Goal: Task Accomplishment & Management: Manage account settings

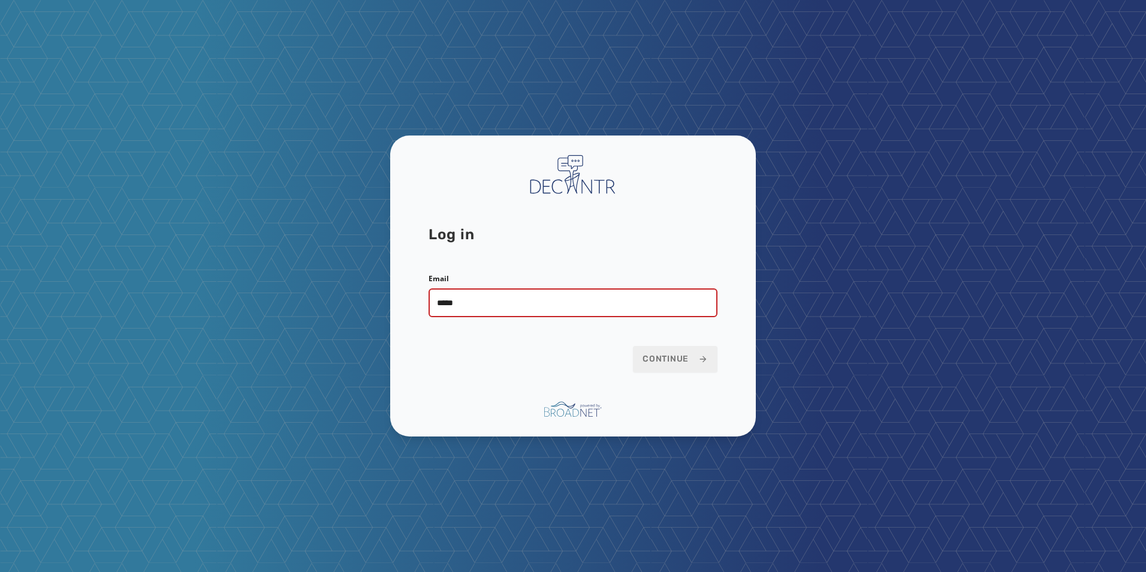
type input "**********"
click at [633, 346] on button "Continue" at bounding box center [675, 359] width 85 height 26
click at [658, 354] on span "Continue" at bounding box center [675, 359] width 65 height 12
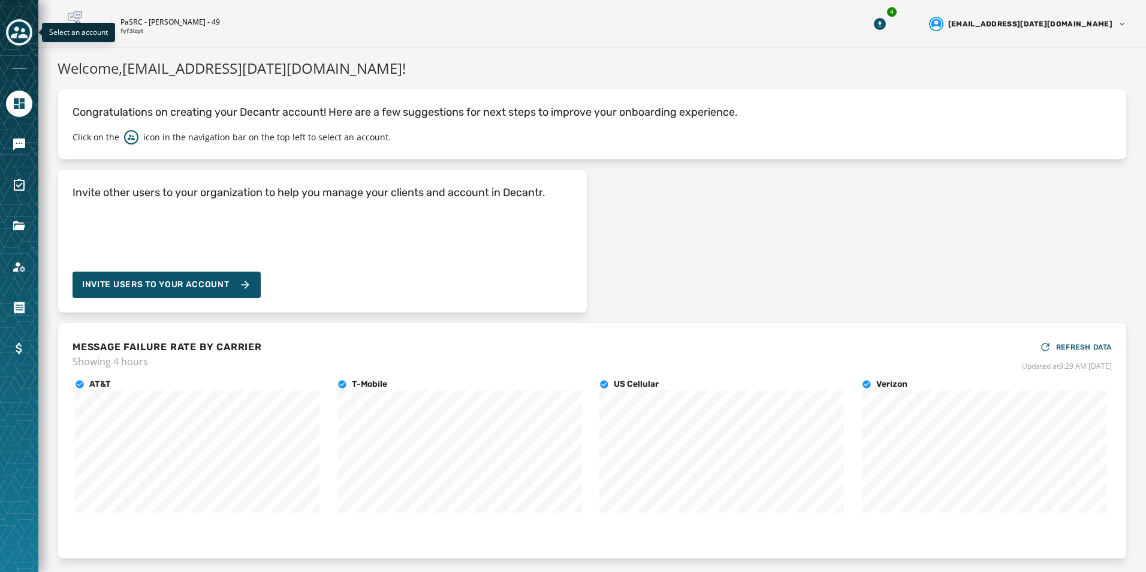
click at [21, 32] on icon "Toggle account select drawer" at bounding box center [19, 32] width 17 height 17
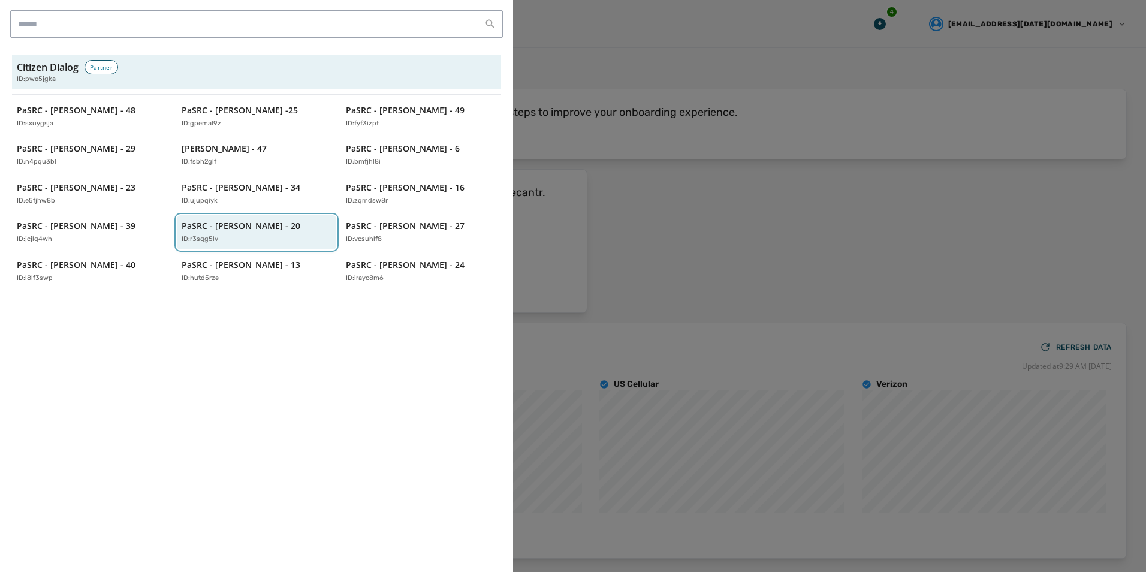
click at [206, 228] on p "PaSRC - Lisa Baker - 20" at bounding box center [241, 226] width 119 height 12
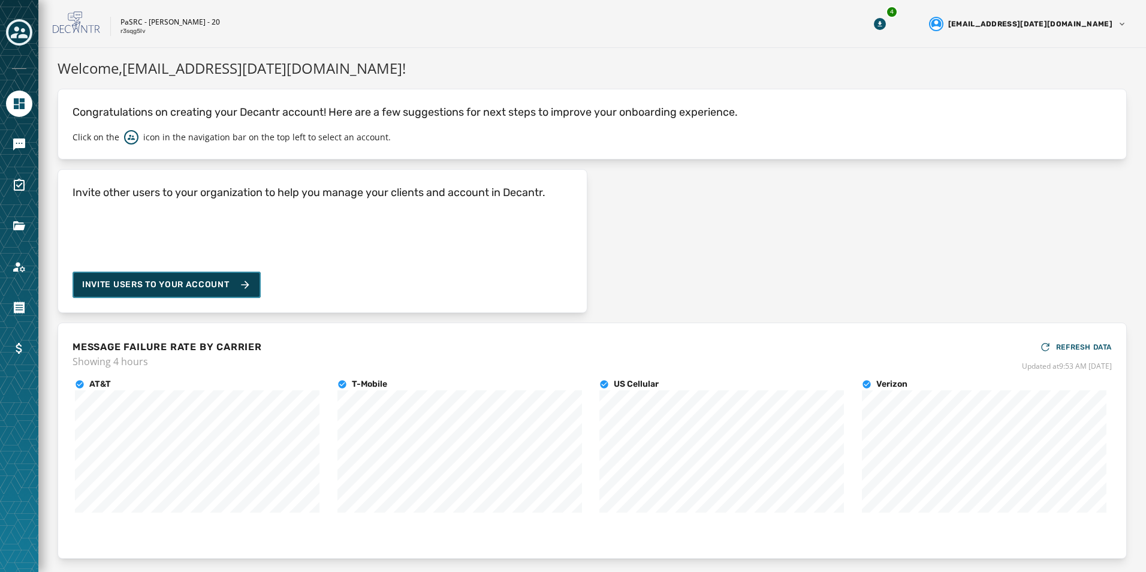
click at [246, 282] on icon at bounding box center [245, 285] width 12 height 12
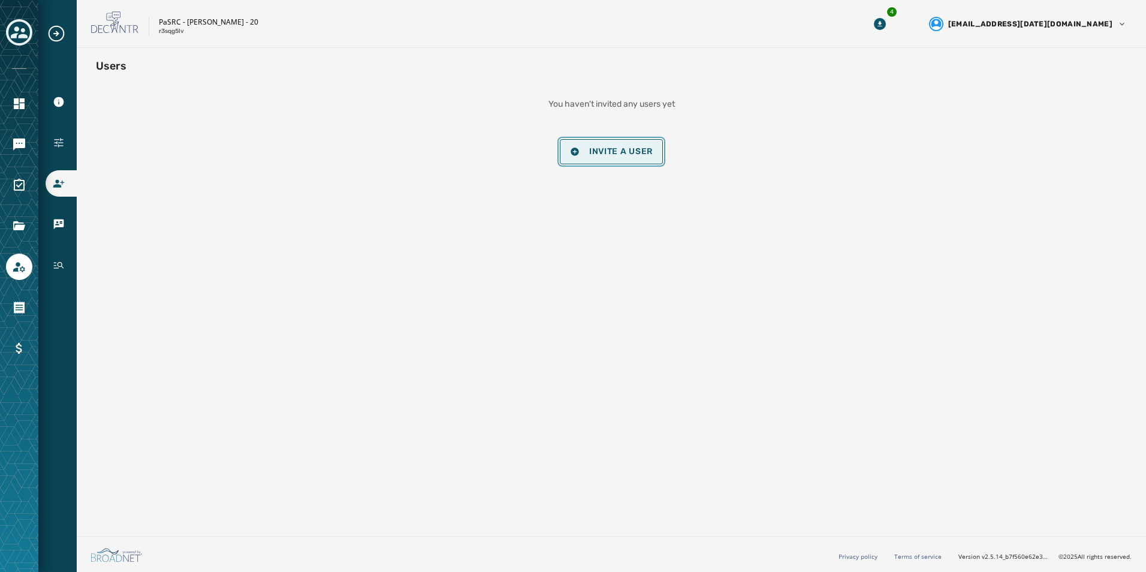
click at [627, 156] on span "Invite a User" at bounding box center [621, 152] width 64 height 10
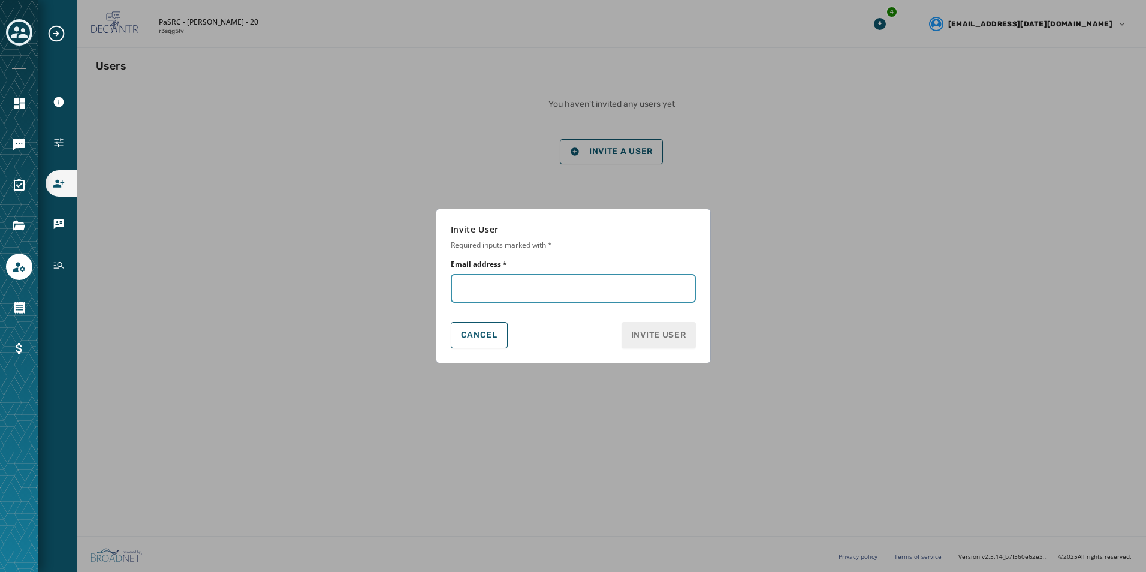
click at [487, 285] on input "Email address *" at bounding box center [573, 288] width 245 height 29
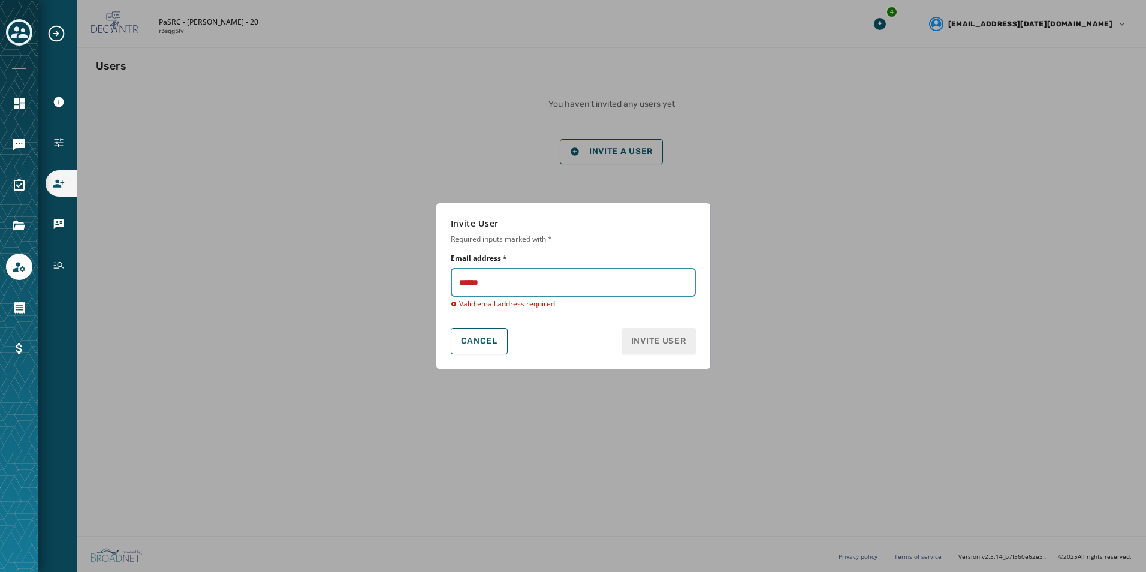
type input "**********"
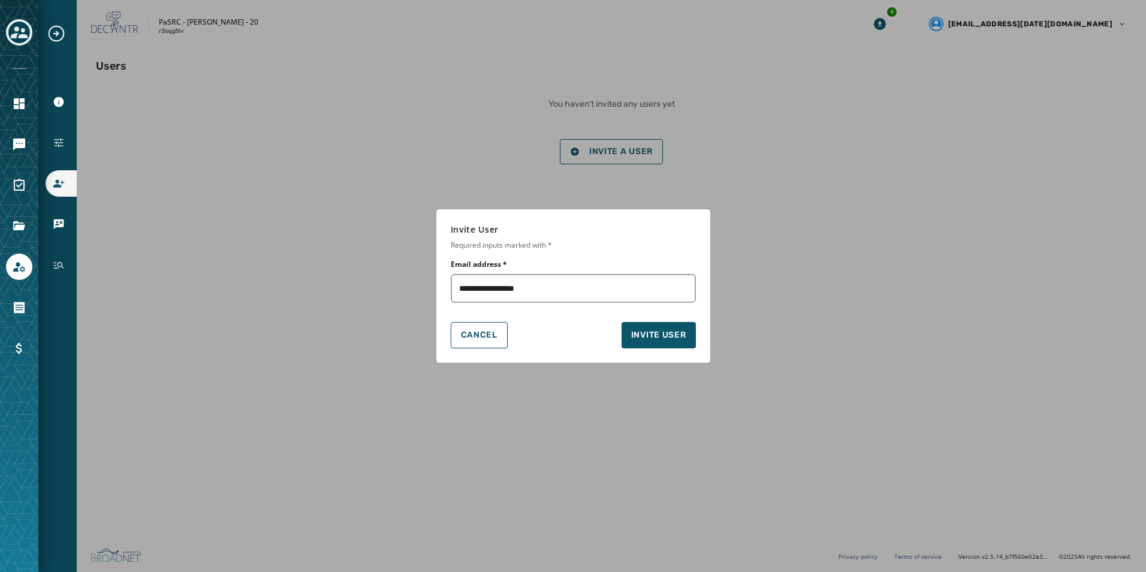
click at [479, 164] on form "Invite User Required inputs marked with * Email address * Cancel Invite User" at bounding box center [573, 286] width 1146 height 572
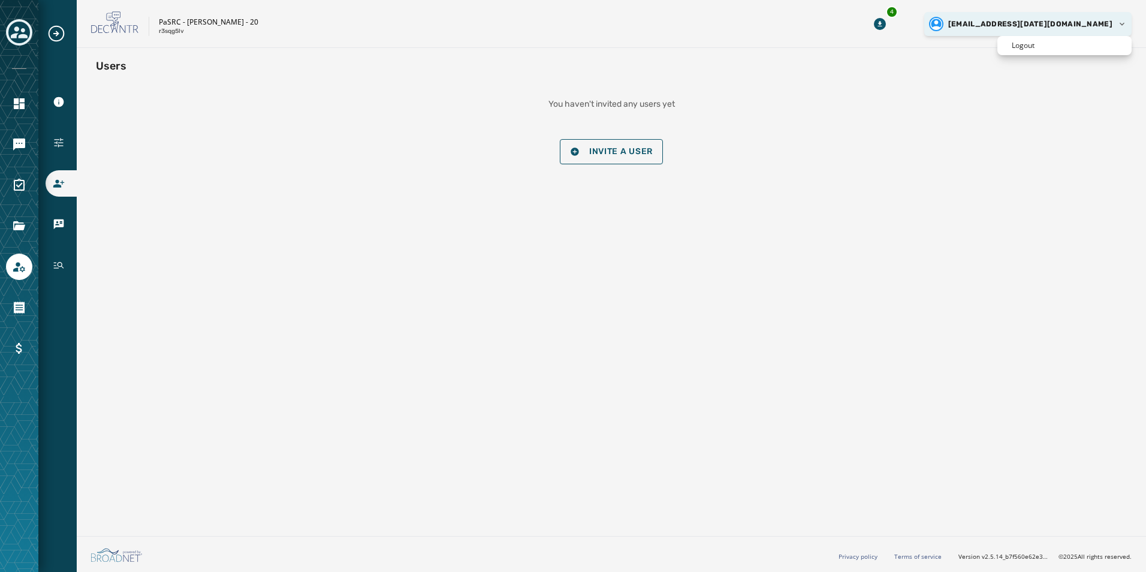
click at [1122, 24] on html "Account Information Configuration Users vCards History Skip To Main Content PaS…" at bounding box center [573, 286] width 1146 height 572
click at [1110, 22] on html "Account Information Configuration Users vCards History Skip To Main Content PaS…" at bounding box center [573, 286] width 1146 height 572
click at [1111, 22] on html "Account Information Configuration Users vCards History Skip To Main Content PaS…" at bounding box center [573, 286] width 1146 height 572
click at [53, 32] on icon "Expand sub nav menu" at bounding box center [56, 33] width 19 height 19
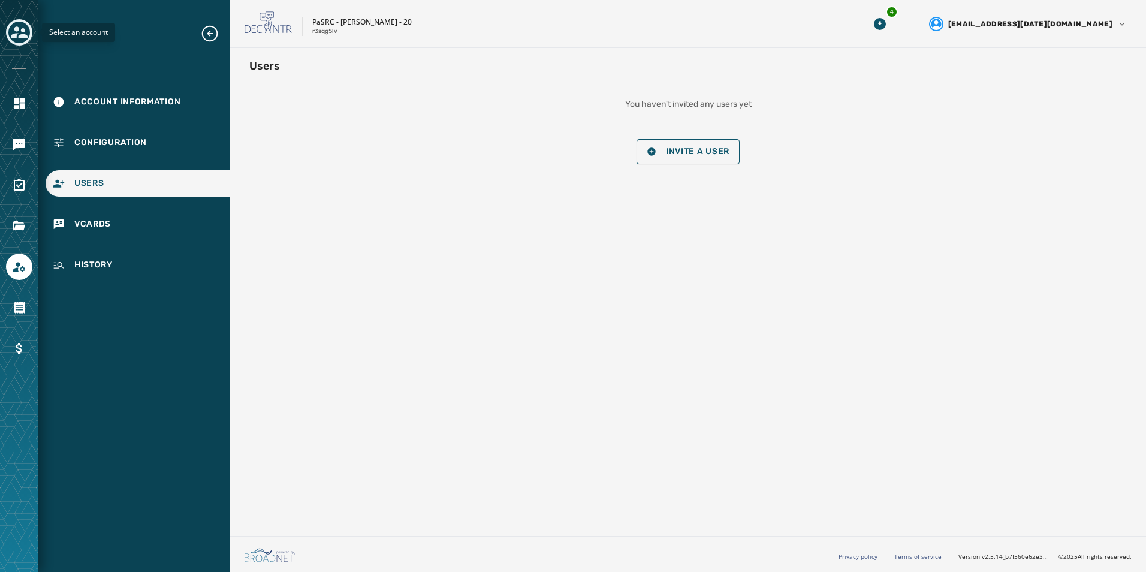
click at [17, 28] on icon "Toggle account select drawer" at bounding box center [19, 32] width 17 height 12
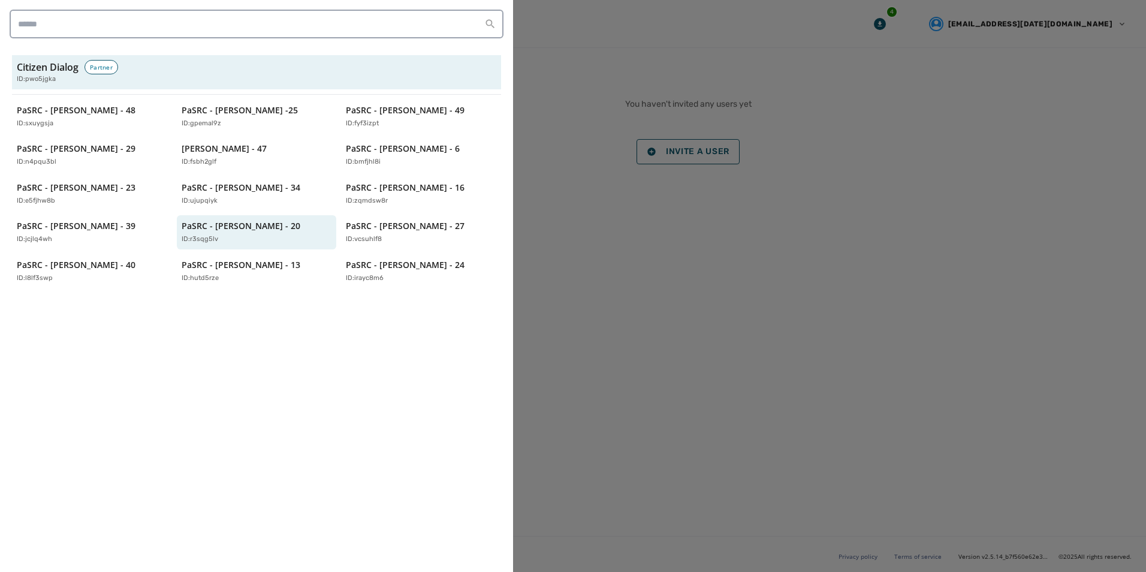
click at [713, 273] on div at bounding box center [573, 286] width 1146 height 572
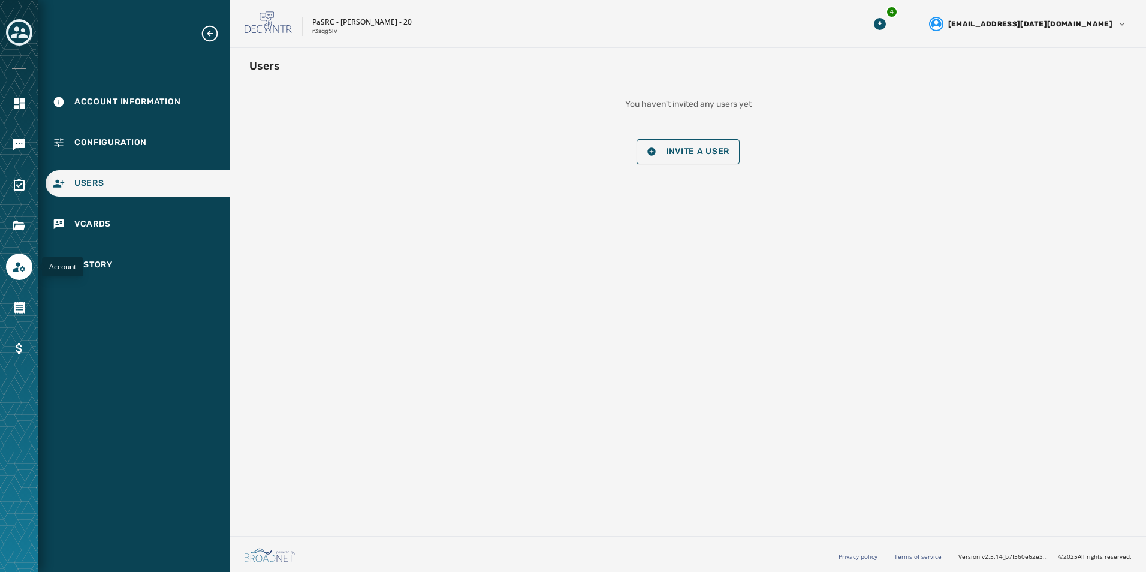
click at [16, 263] on icon "Navigate to Account" at bounding box center [19, 267] width 14 height 14
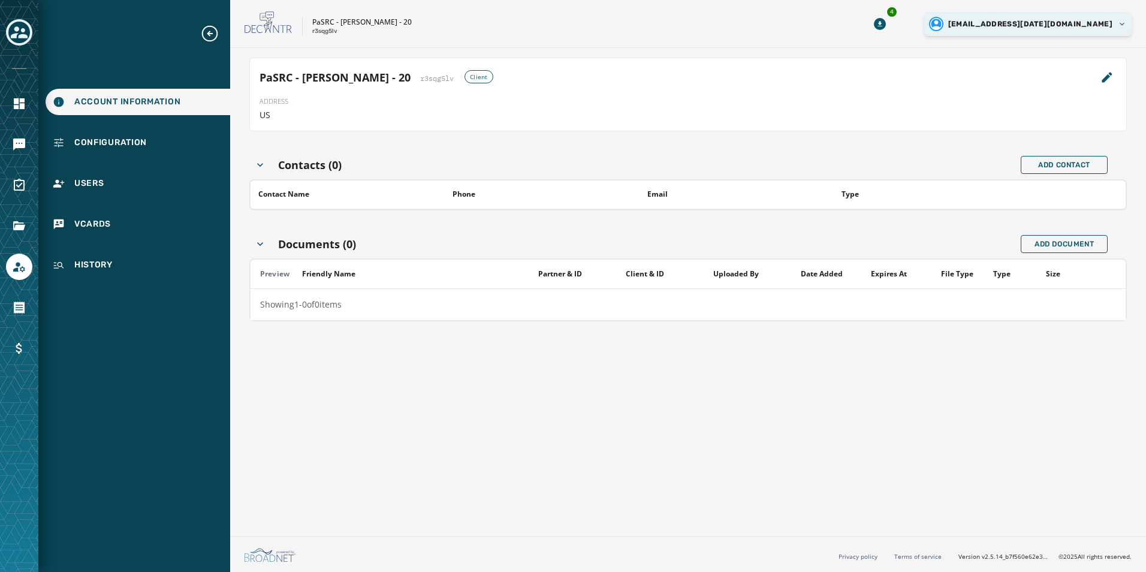
click at [1127, 23] on html "Account Information Configuration Users vCards History Skip To Main Content PaS…" at bounding box center [573, 286] width 1146 height 572
click at [1123, 22] on html "Account Information Configuration Users vCards History Skip To Main Content PaS…" at bounding box center [573, 286] width 1146 height 572
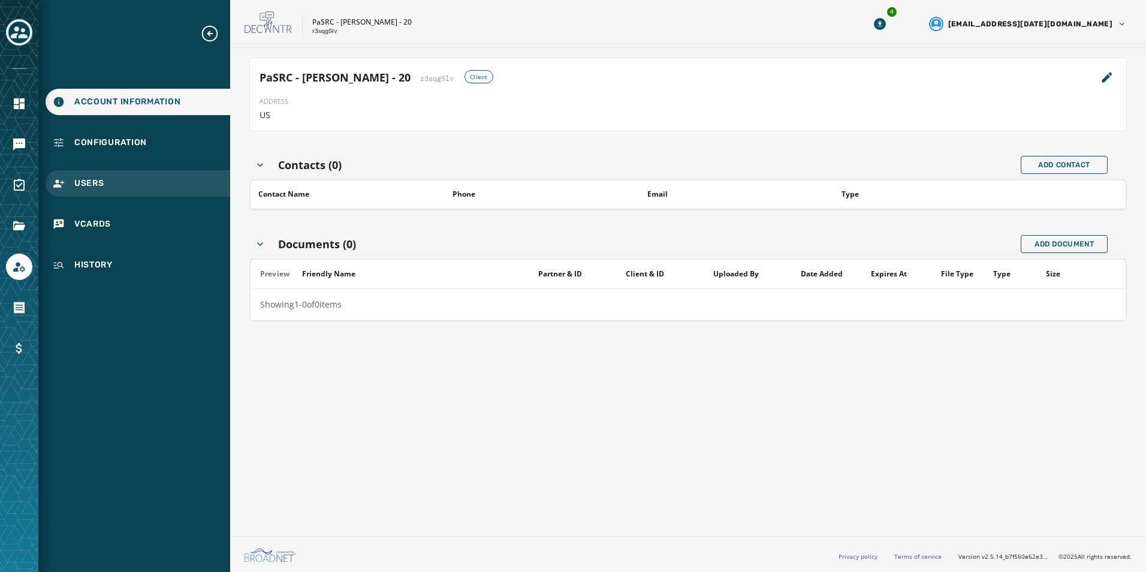
click at [86, 183] on span "Users" at bounding box center [89, 183] width 30 height 12
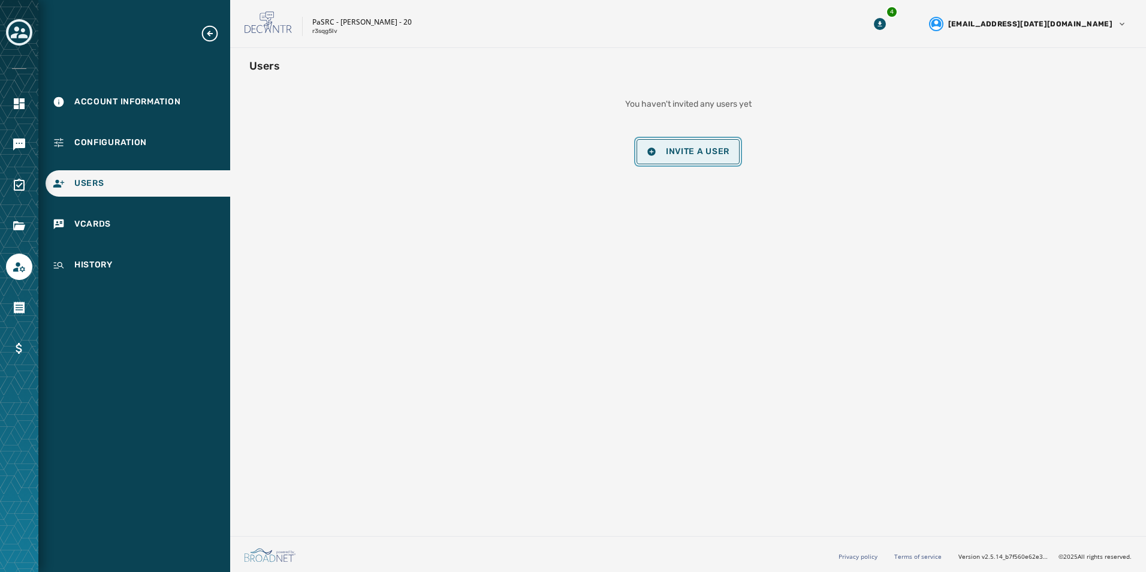
click at [709, 147] on span "Invite a User" at bounding box center [698, 152] width 64 height 10
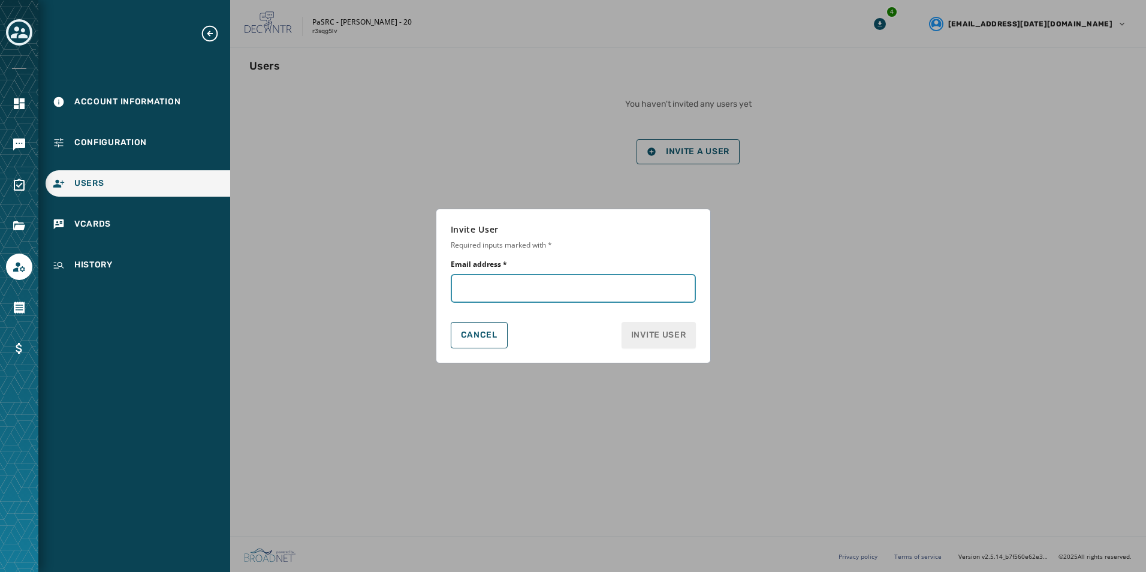
click at [479, 287] on input "Email address *" at bounding box center [573, 288] width 245 height 29
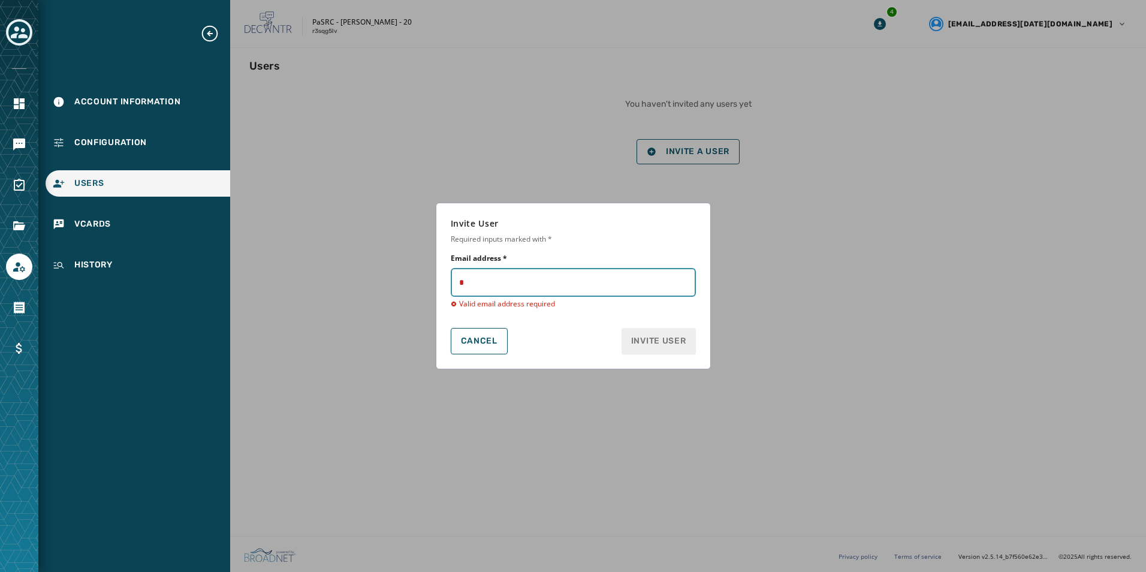
click at [528, 285] on input "Email address *" at bounding box center [573, 282] width 245 height 29
type input "**********"
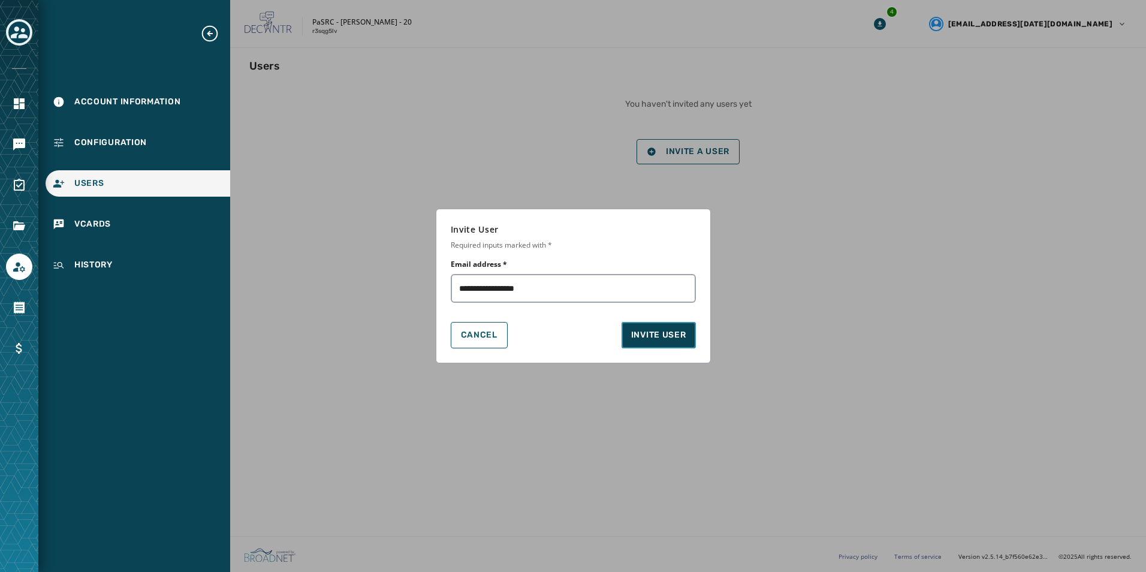
click at [635, 331] on span "Invite User" at bounding box center [658, 335] width 55 height 12
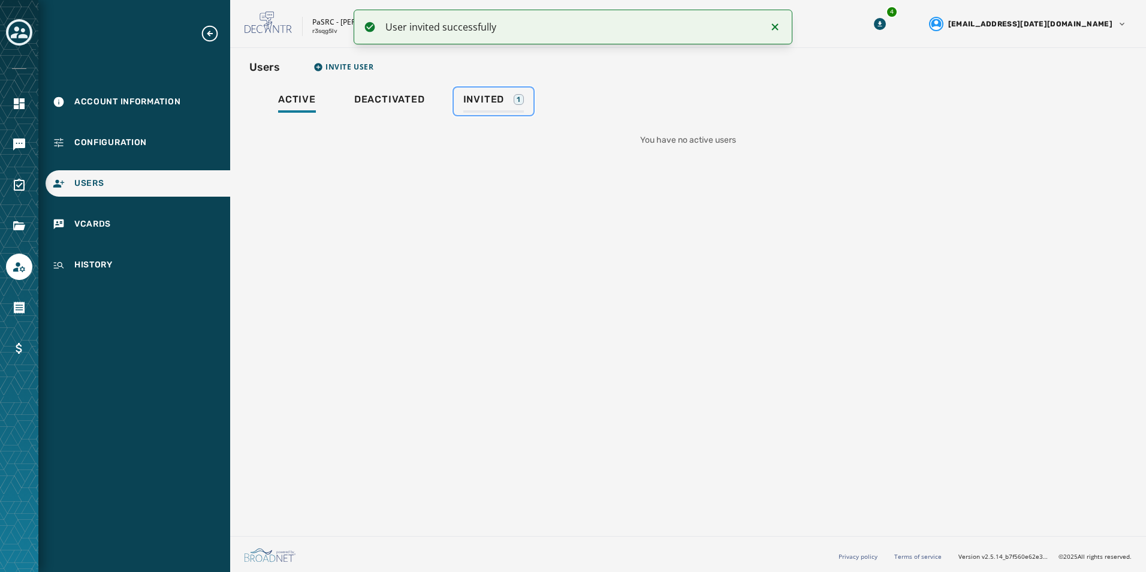
click at [515, 99] on div "1" at bounding box center [519, 99] width 10 height 11
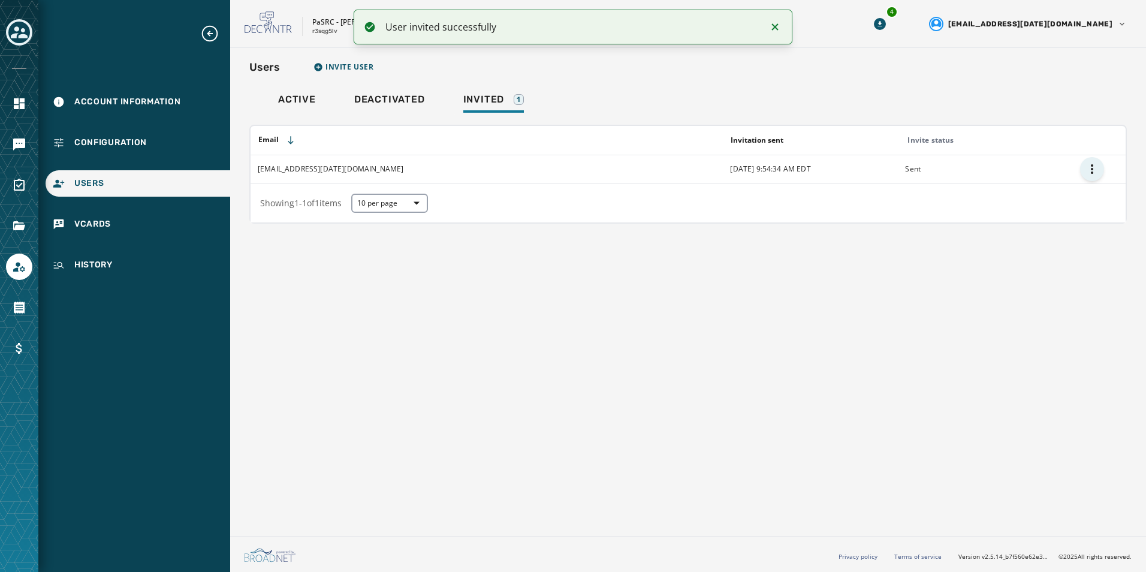
click at [1093, 167] on html "User invited successfully Account Information Configuration Users vCards Histor…" at bounding box center [573, 286] width 1146 height 572
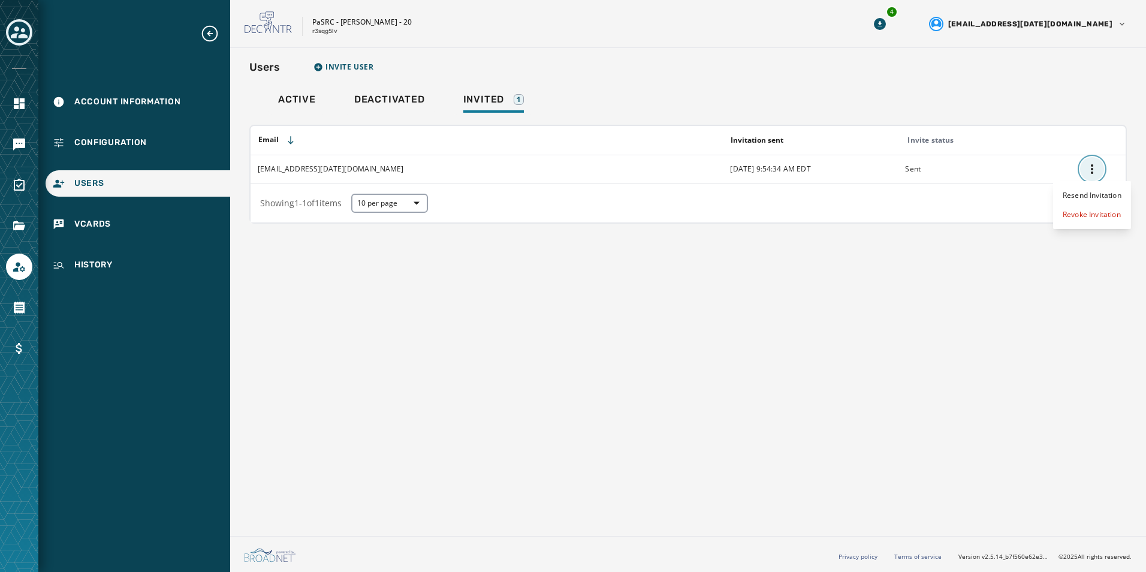
click at [1093, 167] on html "Account Information Configuration Users vCards History Skip To Main Content PaS…" at bounding box center [573, 286] width 1146 height 572
click at [964, 176] on td "Sent" at bounding box center [985, 169] width 175 height 29
click at [122, 99] on span "Account Information" at bounding box center [127, 102] width 106 height 12
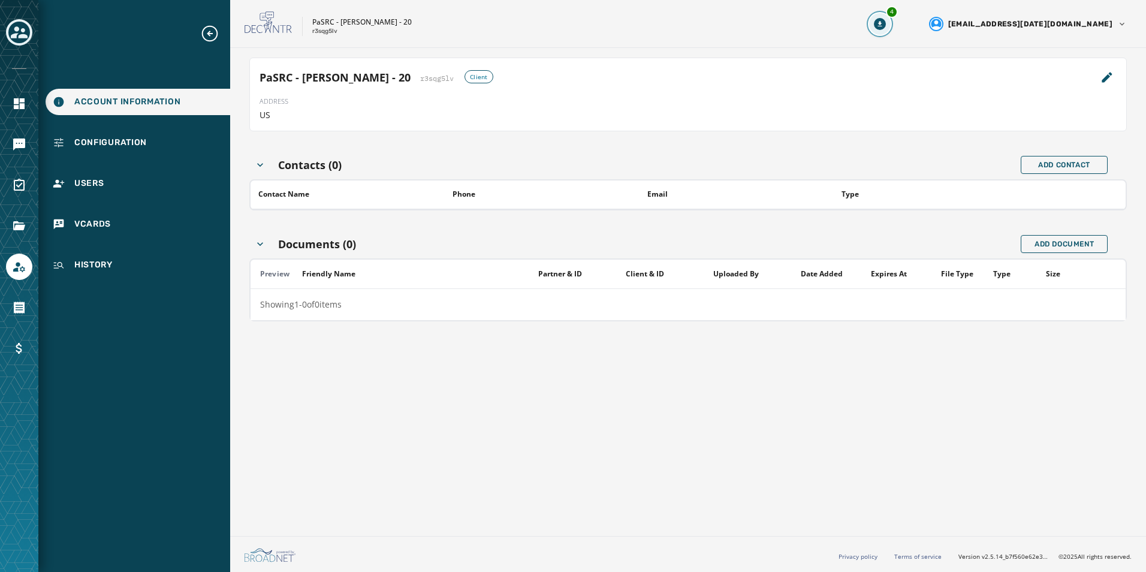
click at [886, 25] on icon "Download Menu" at bounding box center [880, 24] width 12 height 12
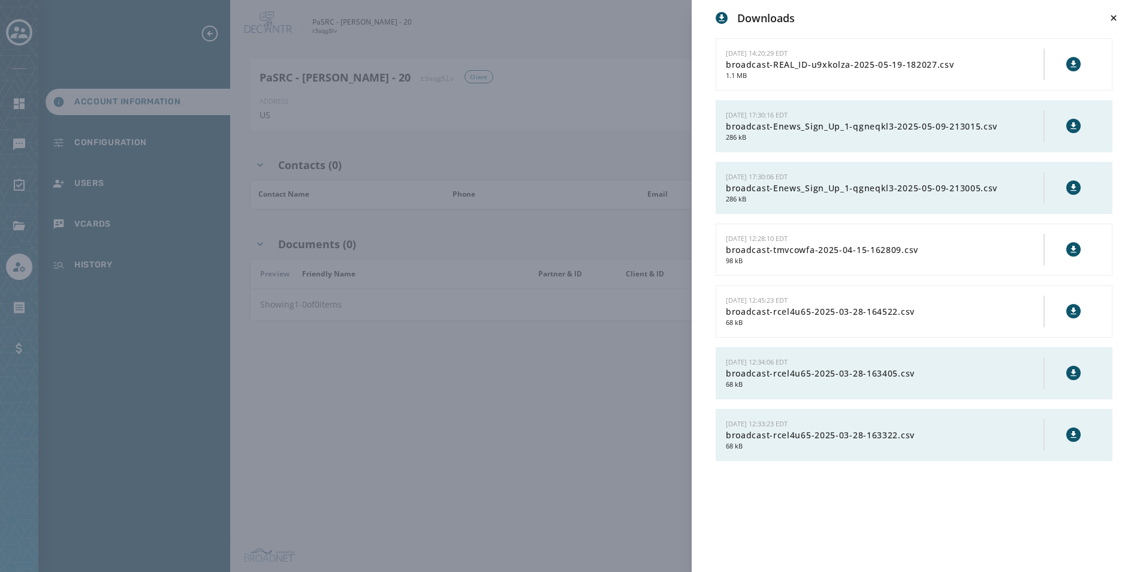
click at [634, 37] on div "Downloads 5/19/2025 - 14:20:29 EDT broadcast-REAL_ID-u9xkolza-2025-05-19-182027…" at bounding box center [573, 286] width 1146 height 572
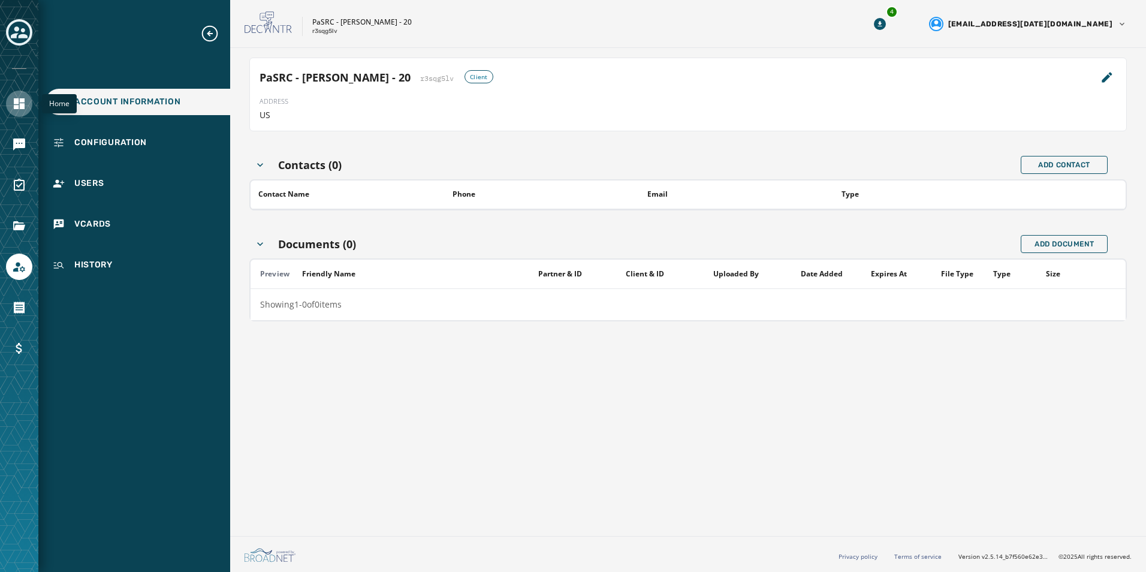
click at [15, 101] on icon "Navigate to Home" at bounding box center [19, 103] width 11 height 11
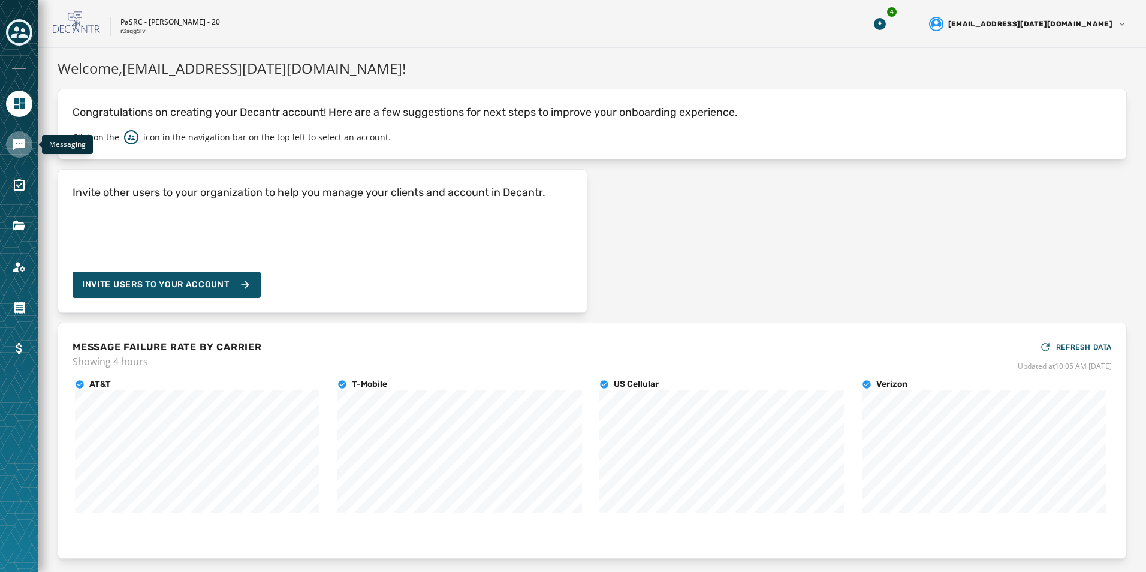
click at [23, 145] on icon "Navigate to Messaging" at bounding box center [19, 144] width 12 height 12
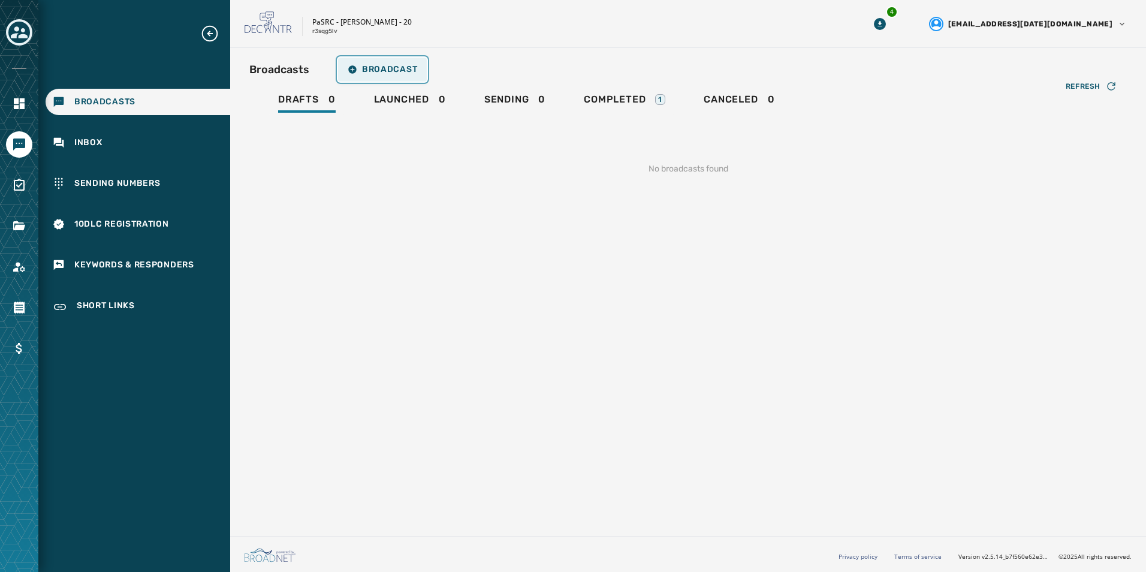
click at [377, 66] on span "Broadcast" at bounding box center [383, 70] width 70 height 10
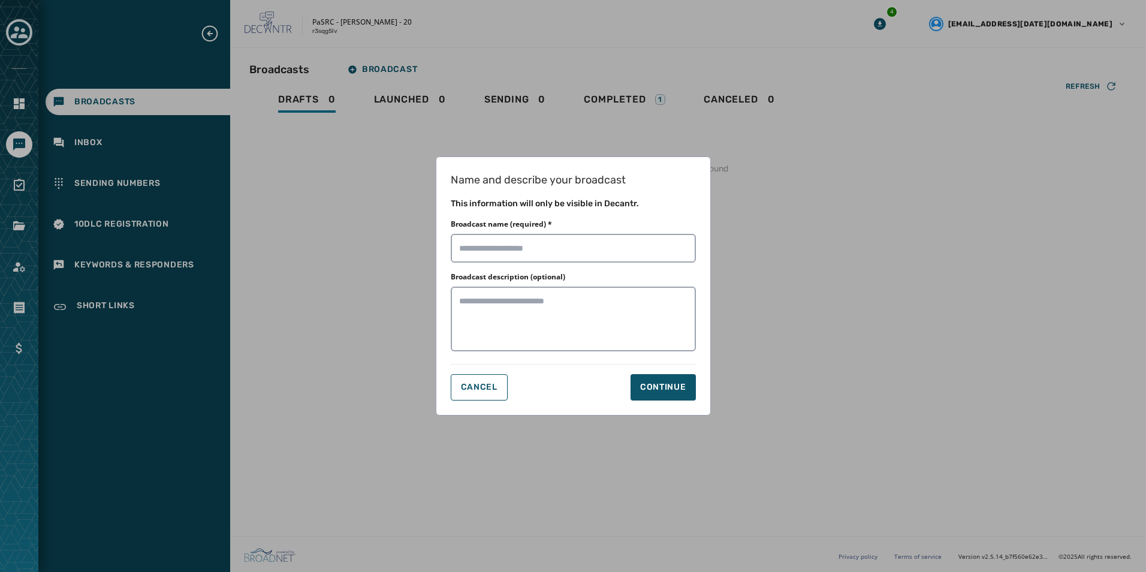
click at [324, 270] on div "Name and describe your broadcast This information will only be visible in Decan…" at bounding box center [573, 286] width 1146 height 572
click at [469, 384] on span "Cancel" at bounding box center [479, 387] width 37 height 10
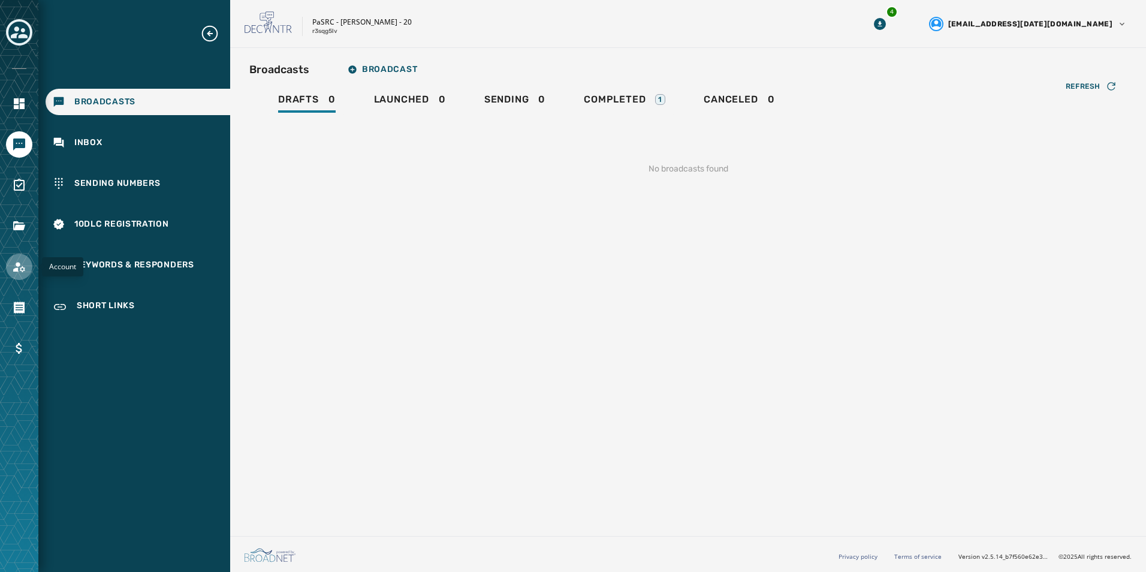
click at [21, 267] on icon "Navigate to Account" at bounding box center [19, 267] width 14 height 14
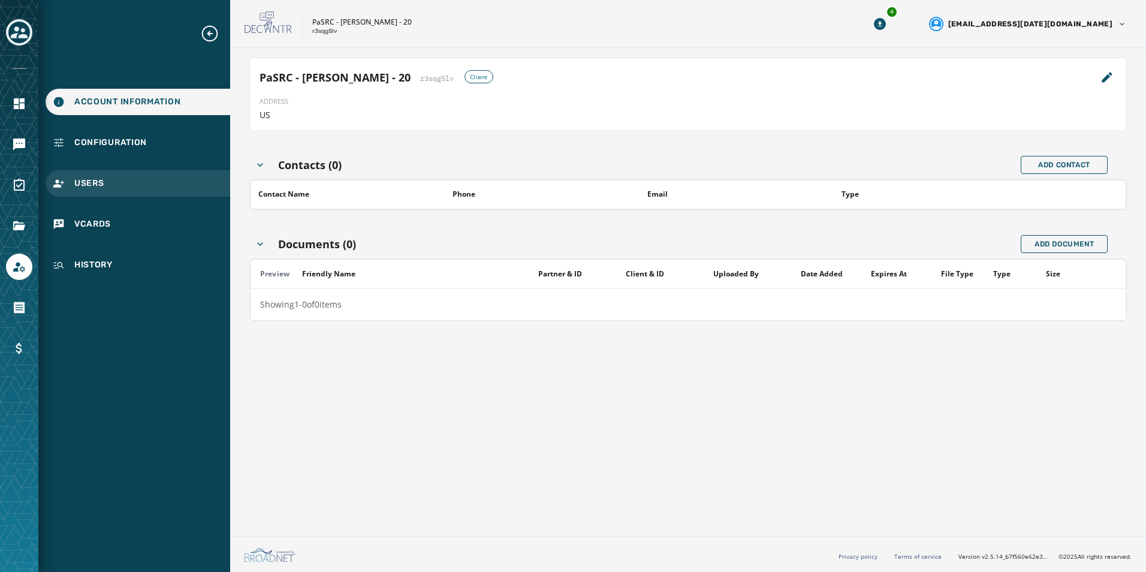
click at [99, 180] on span "Users" at bounding box center [89, 183] width 30 height 12
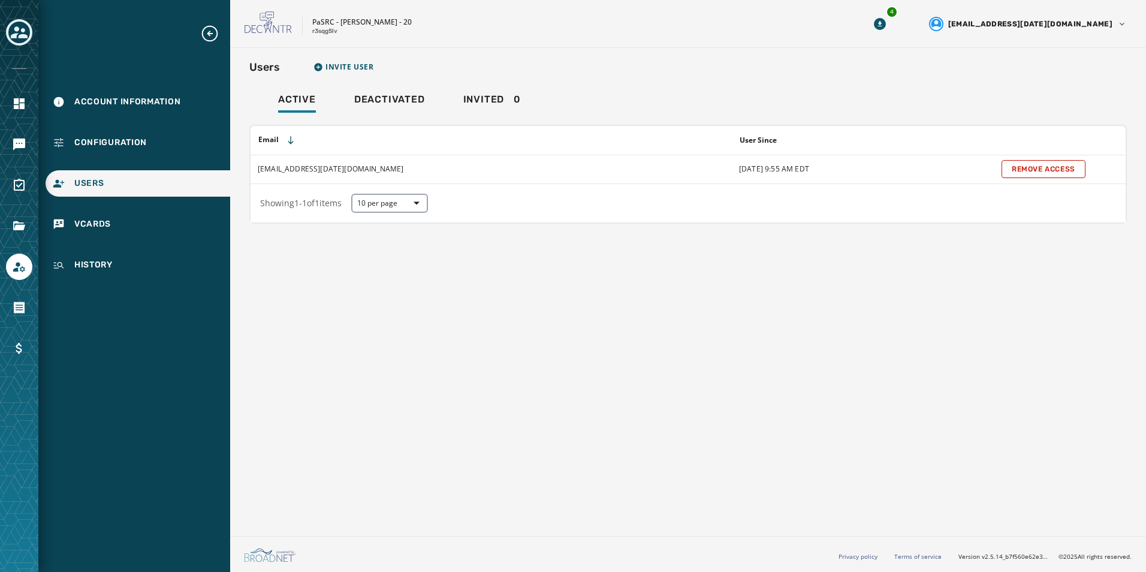
click at [294, 168] on td "estrayer@pasen.gov" at bounding box center [491, 169] width 481 height 29
click at [295, 168] on td "estrayer@pasen.gov" at bounding box center [491, 169] width 481 height 29
click at [18, 267] on icon "Navigate to Account" at bounding box center [19, 267] width 14 height 14
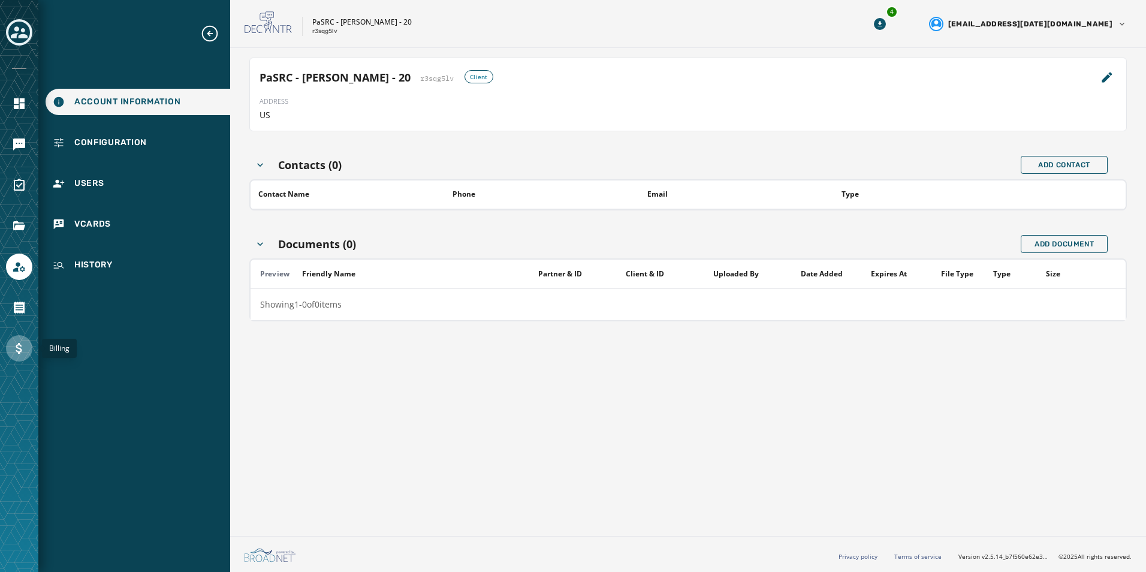
click at [14, 346] on icon "Navigate to Billing" at bounding box center [19, 348] width 14 height 14
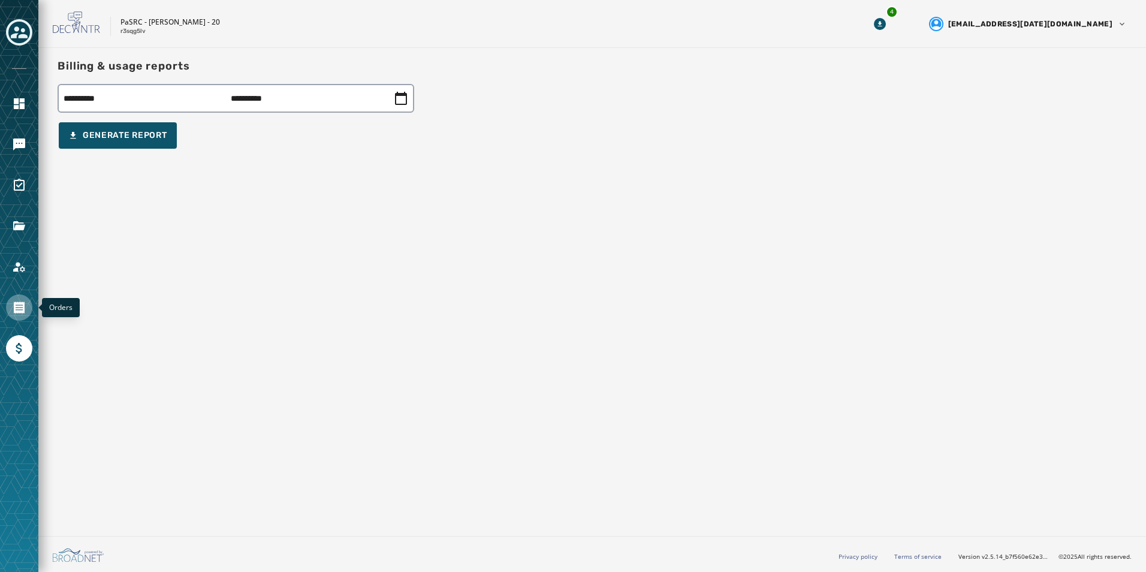
click at [17, 311] on icon "Navigate to Orders" at bounding box center [19, 307] width 11 height 12
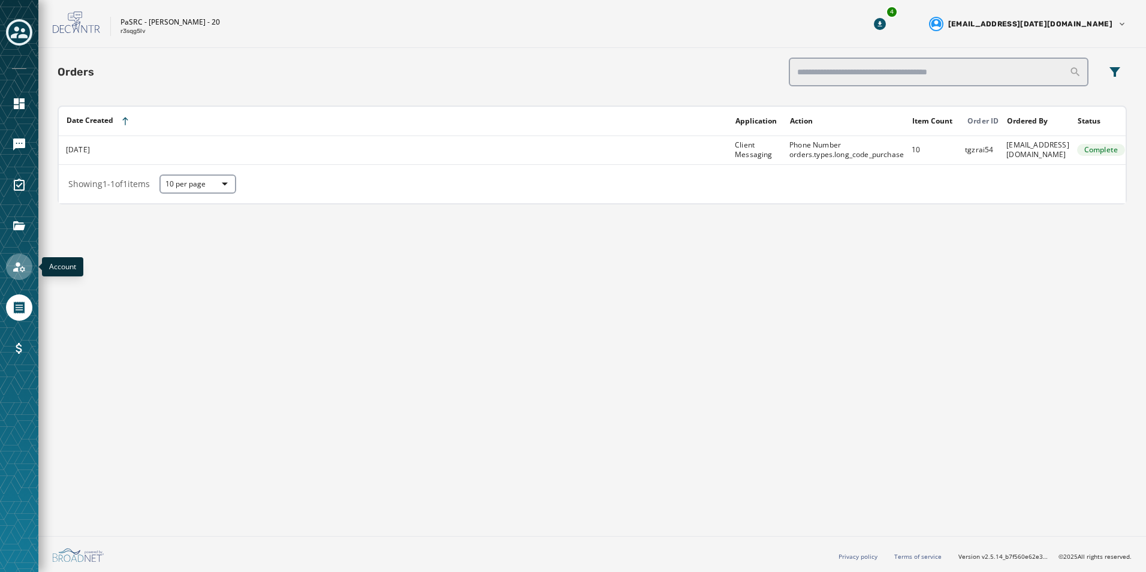
click at [21, 267] on icon "Navigate to Account" at bounding box center [19, 267] width 14 height 14
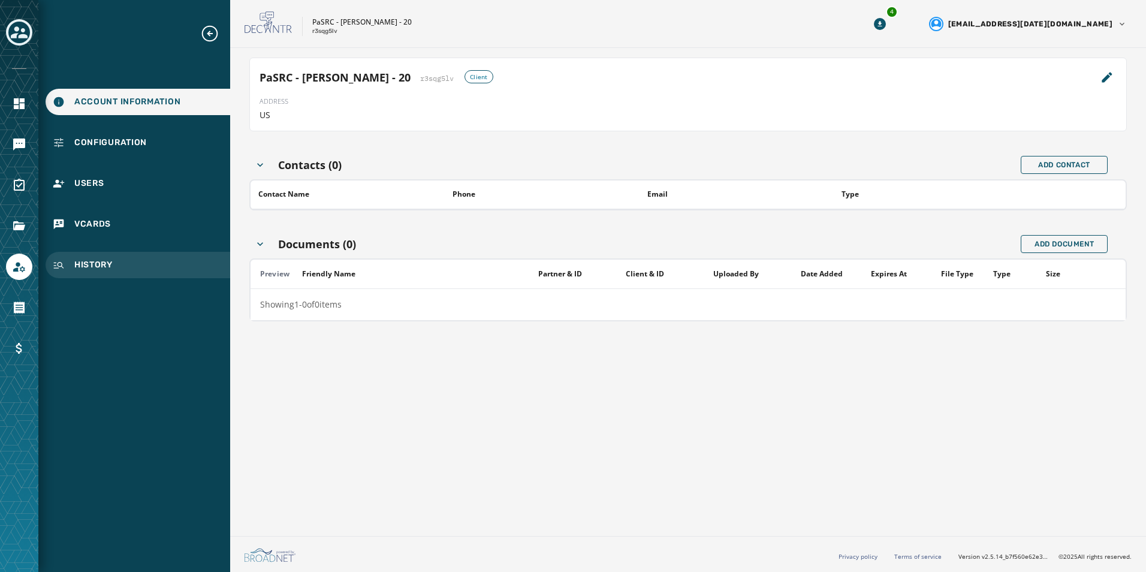
click at [94, 264] on span "History" at bounding box center [93, 265] width 38 height 12
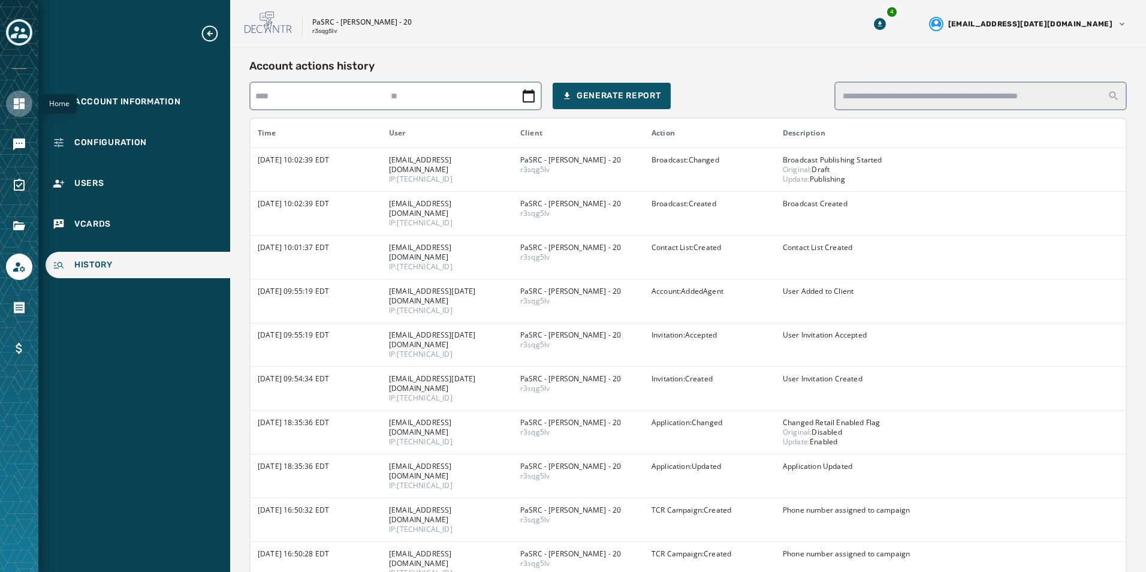
click at [13, 105] on icon "Navigate to Home" at bounding box center [19, 103] width 14 height 14
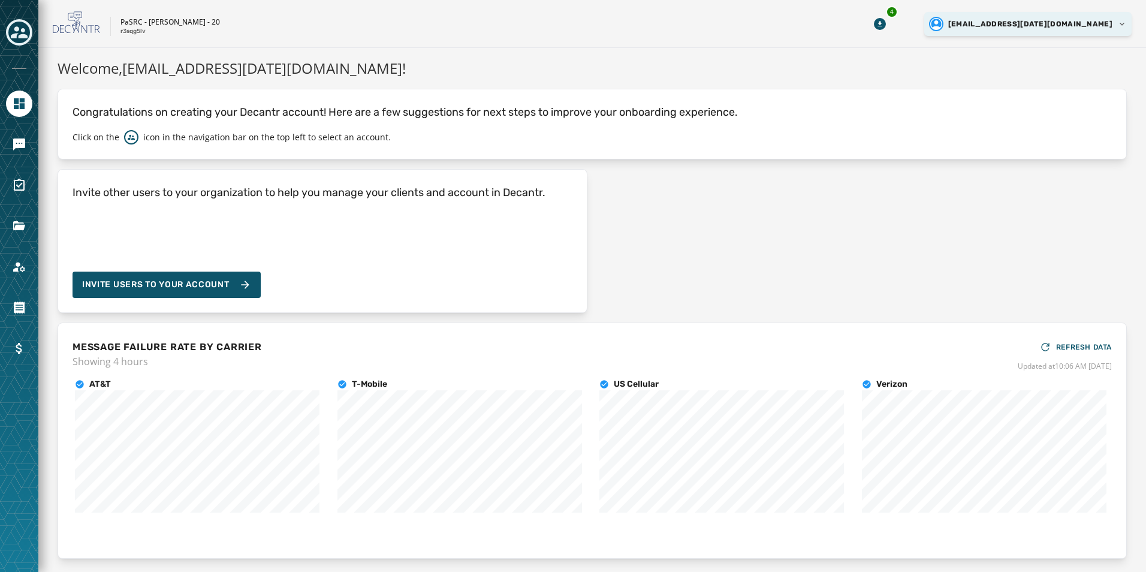
click at [1070, 28] on html "Skip To Main Content PaSRC - Lisa Baker - 20 r3sqg5lv 4 dlush@pasen.gov Welcome…" at bounding box center [573, 286] width 1146 height 572
click at [1070, 22] on html "Skip To Main Content PaSRC - Lisa Baker - 20 r3sqg5lv 4 dlush@pasen.gov Welcome…" at bounding box center [573, 286] width 1146 height 572
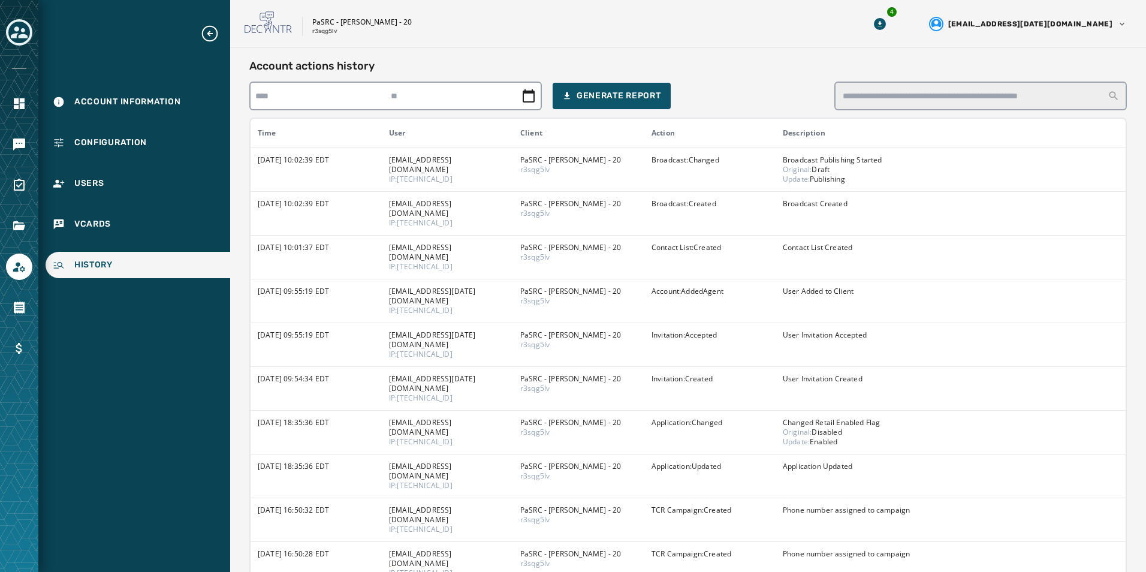
click at [207, 32] on icon "Expand sub nav menu" at bounding box center [209, 33] width 19 height 19
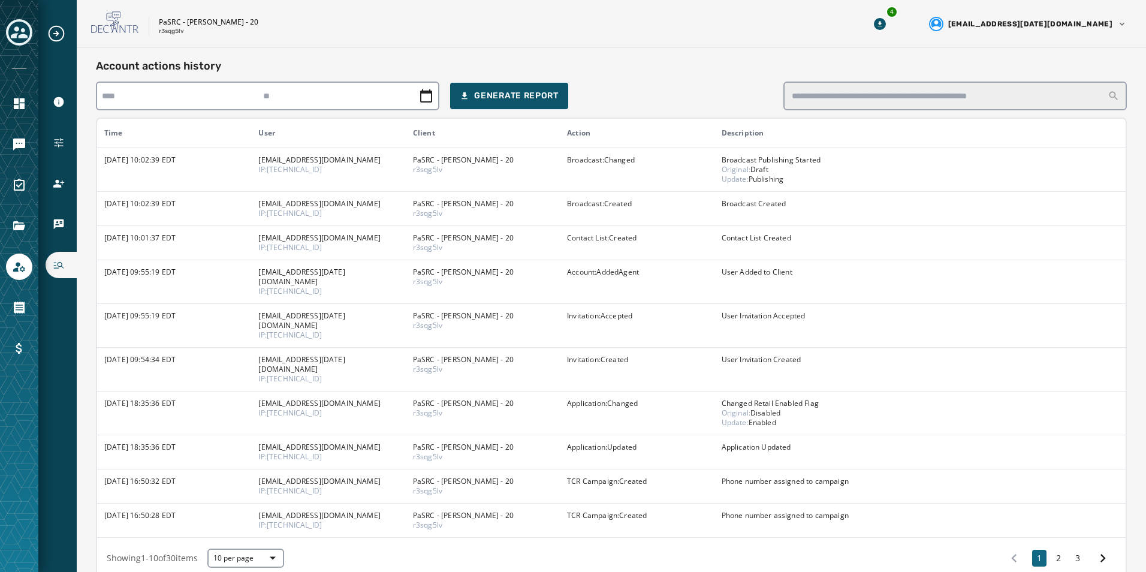
click at [117, 26] on icon at bounding box center [115, 22] width 48 height 23
click at [17, 270] on icon "Navigate to Account" at bounding box center [19, 267] width 12 height 10
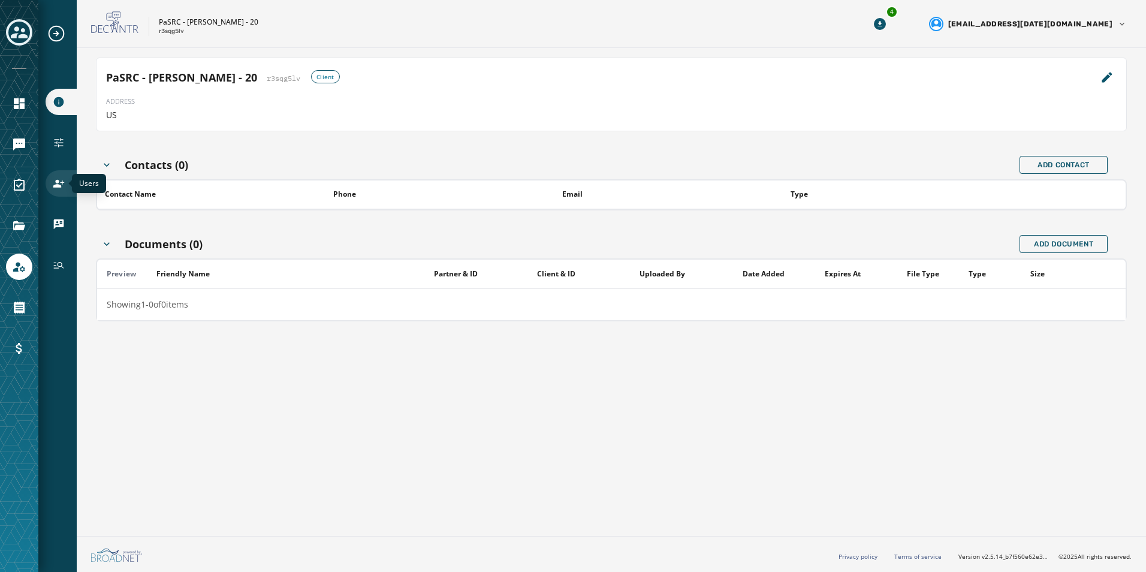
click at [56, 184] on icon "Navigate to Users" at bounding box center [59, 183] width 12 height 12
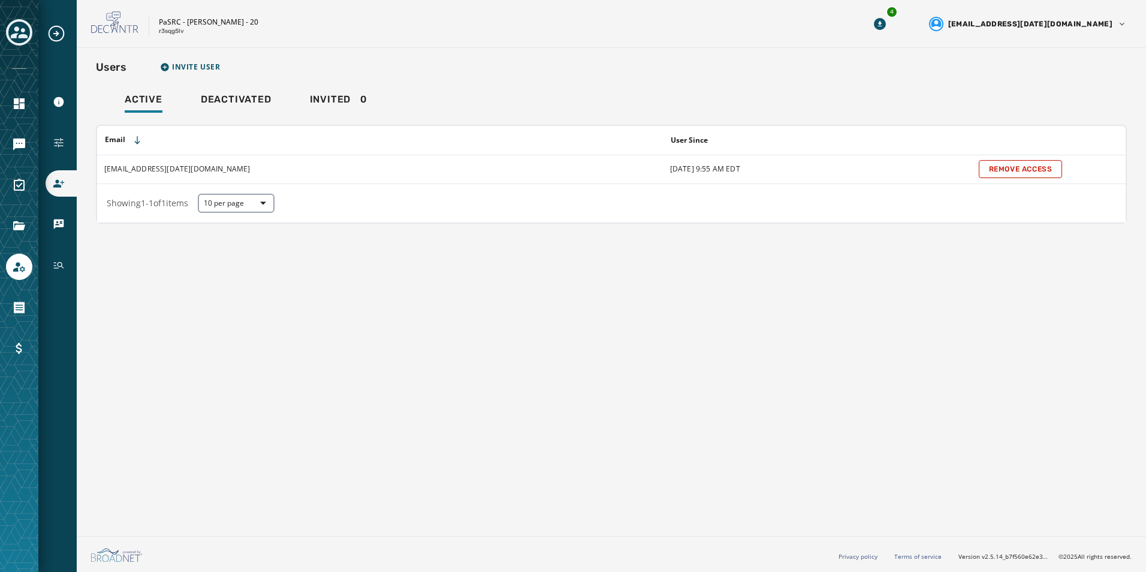
click at [129, 170] on td "estrayer@pasen.gov" at bounding box center [380, 169] width 566 height 29
click at [13, 34] on icon "Toggle account select drawer" at bounding box center [19, 32] width 17 height 12
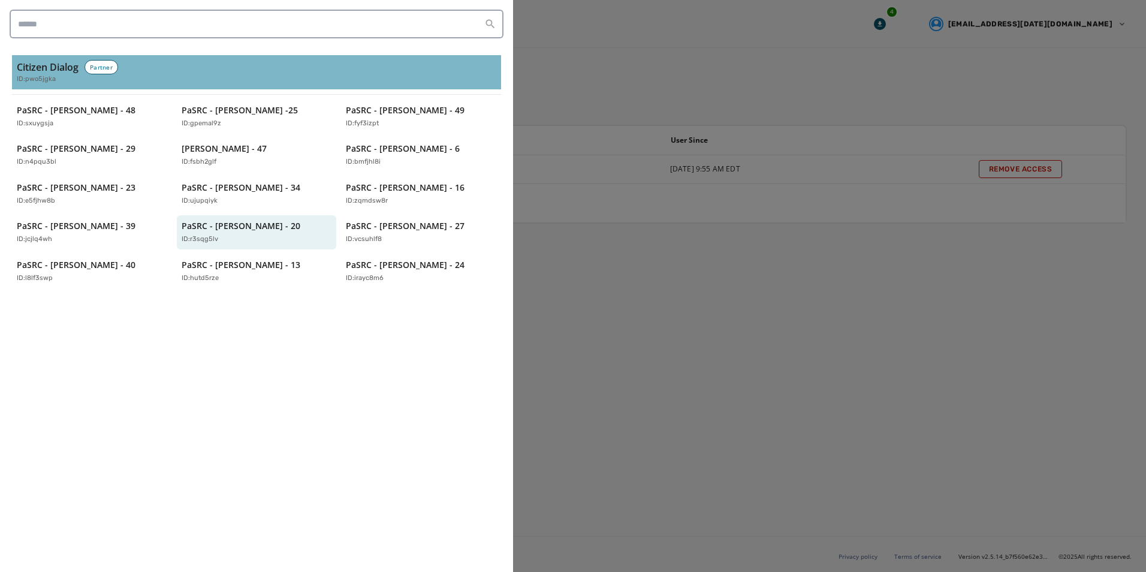
click at [37, 77] on span "ID: pwo5jgka" at bounding box center [36, 79] width 39 height 10
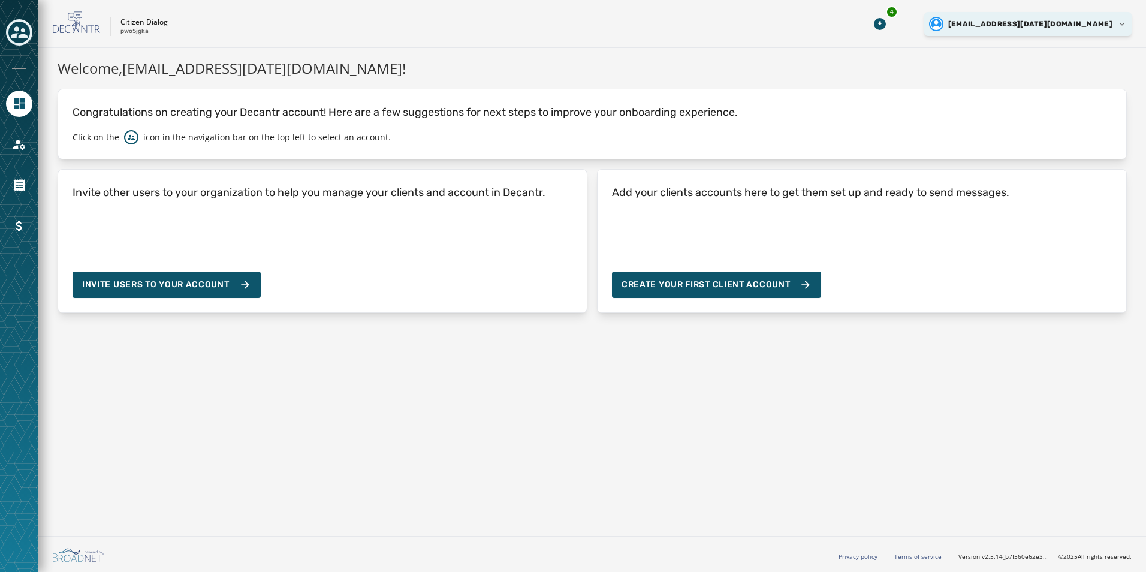
click at [1119, 20] on html "Skip To Main Content Citizen Dialog pwo5jgka 4 dlush@pasen.gov Welcome, dlush@p…" at bounding box center [573, 286] width 1146 height 572
click at [874, 42] on div "Citizen Dialog pwo5jgka 4 dlush@pasen.gov" at bounding box center [592, 24] width 1108 height 48
click at [19, 147] on icon "Navigate to Account" at bounding box center [19, 144] width 14 height 14
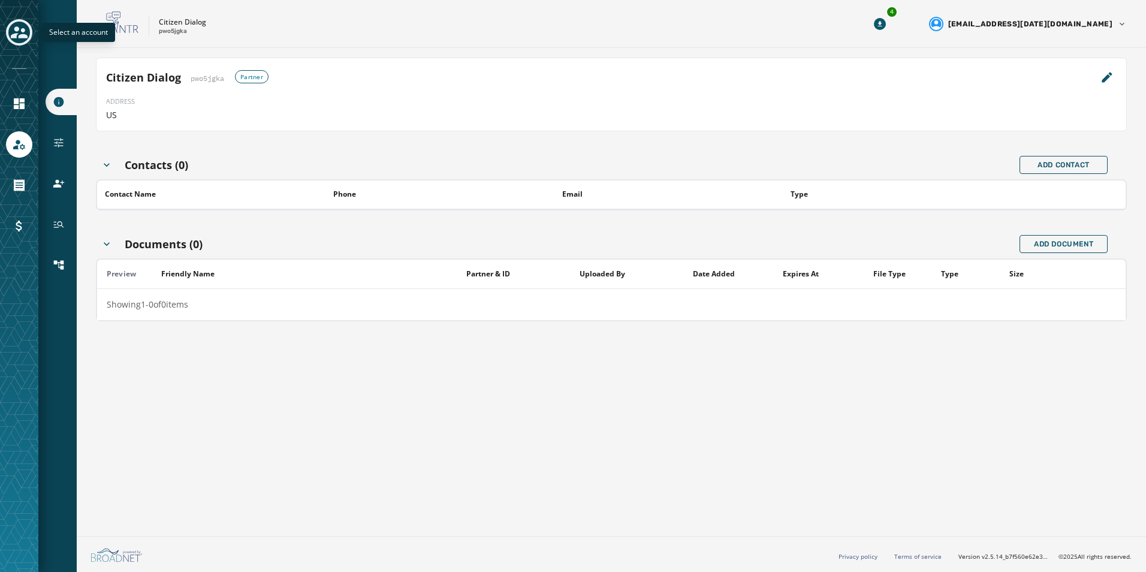
click at [19, 29] on icon "Toggle account select drawer" at bounding box center [19, 32] width 17 height 12
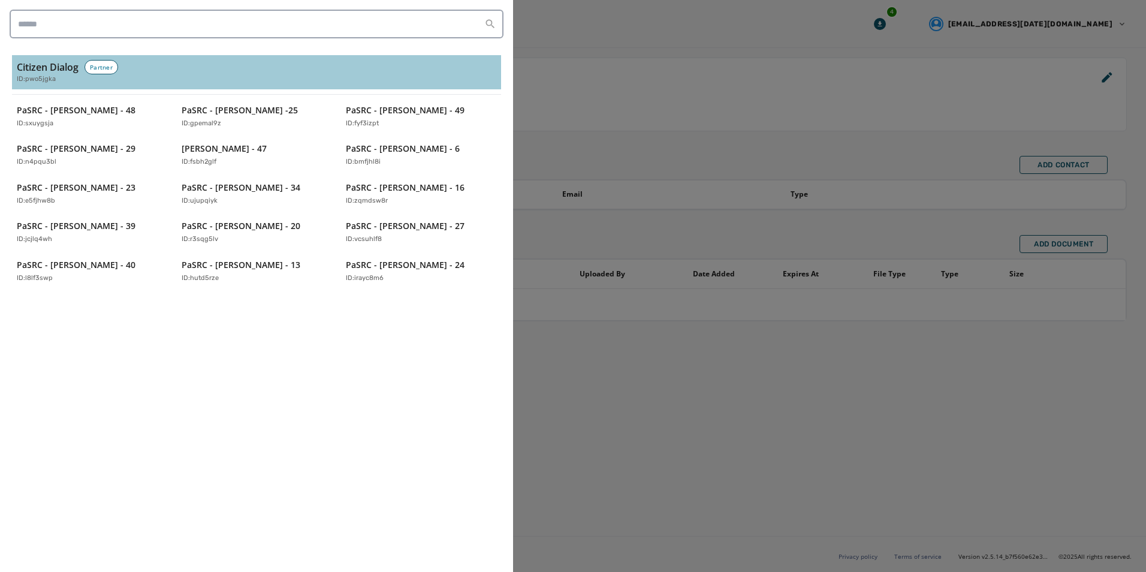
click at [811, 530] on div at bounding box center [573, 286] width 1146 height 572
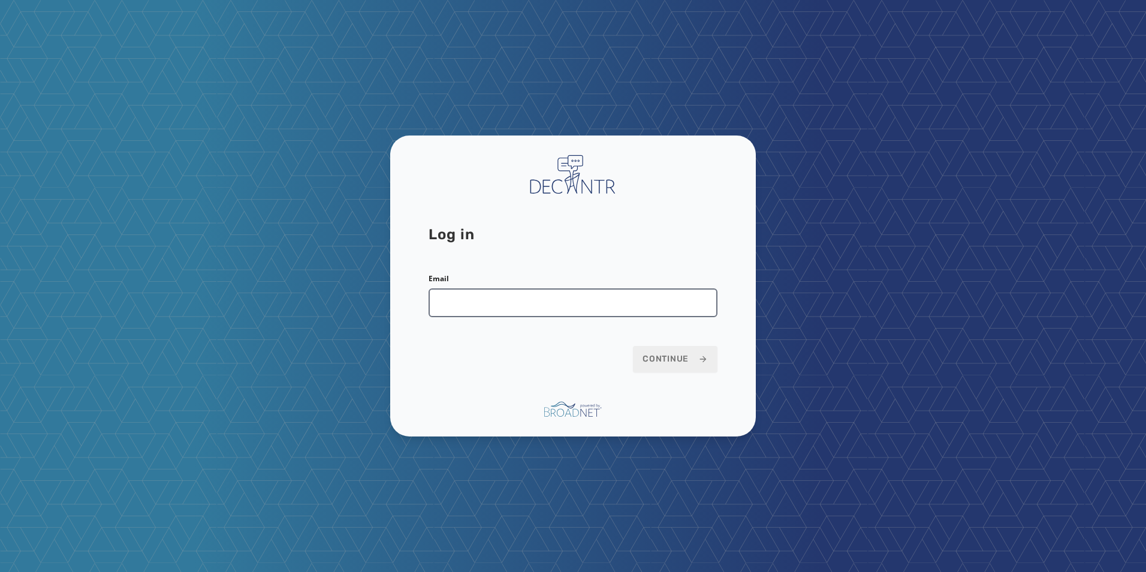
click at [459, 296] on input "Email" at bounding box center [573, 302] width 289 height 29
type input "**********"
click at [652, 357] on span "Continue" at bounding box center [675, 359] width 65 height 12
click at [684, 358] on span "Continue" at bounding box center [675, 359] width 65 height 12
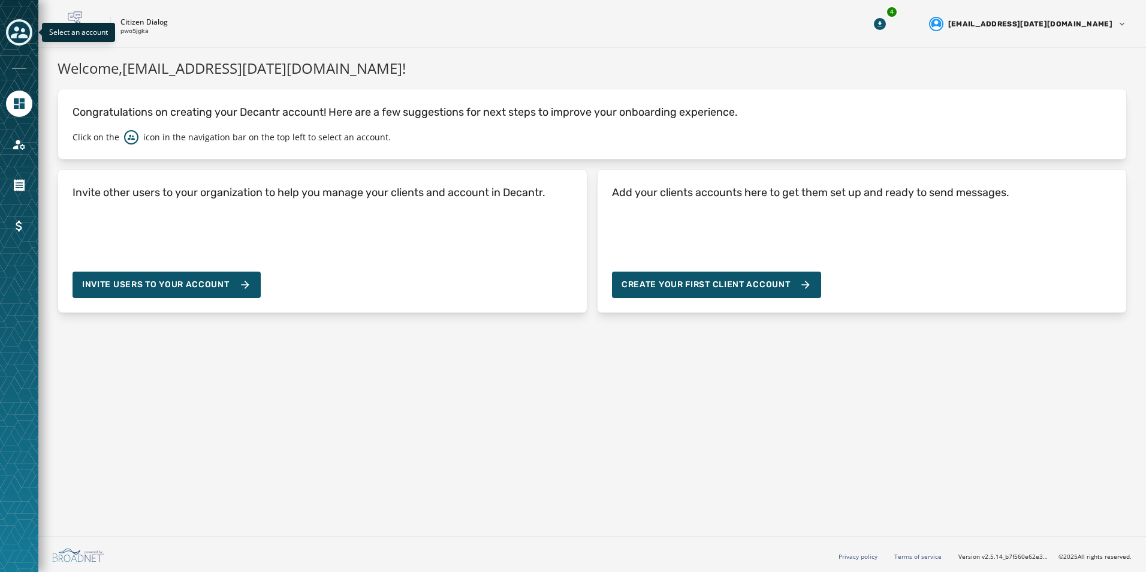
click at [22, 32] on icon "Toggle account select drawer" at bounding box center [19, 32] width 17 height 12
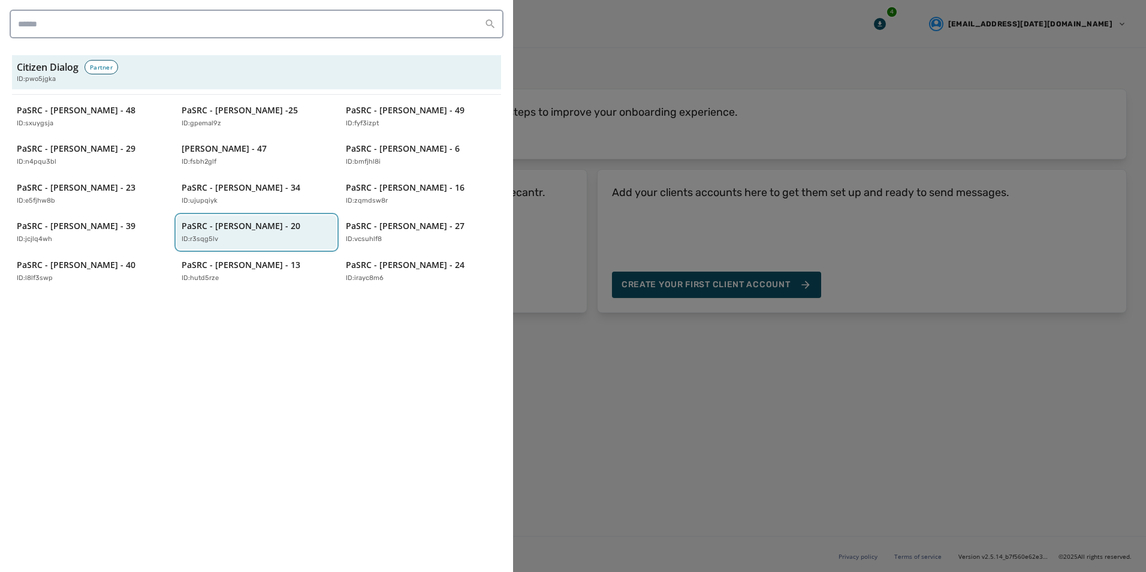
click at [246, 234] on div "PaSRC - [PERSON_NAME] - 20 ID: r3sqg5lv" at bounding box center [251, 232] width 138 height 25
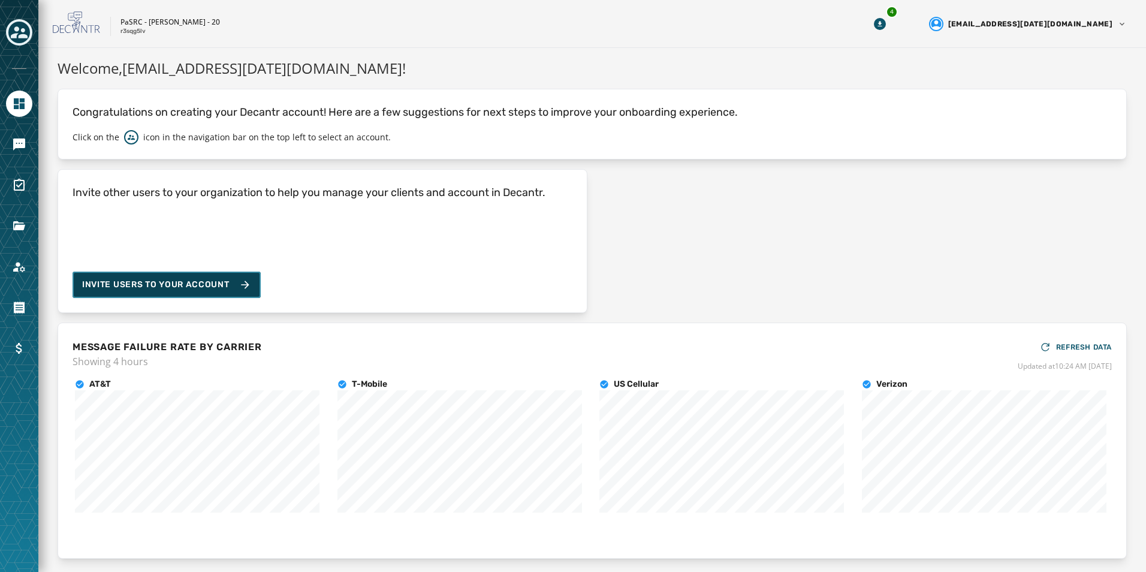
click at [173, 279] on span "Invite Users to your account" at bounding box center [155, 285] width 147 height 12
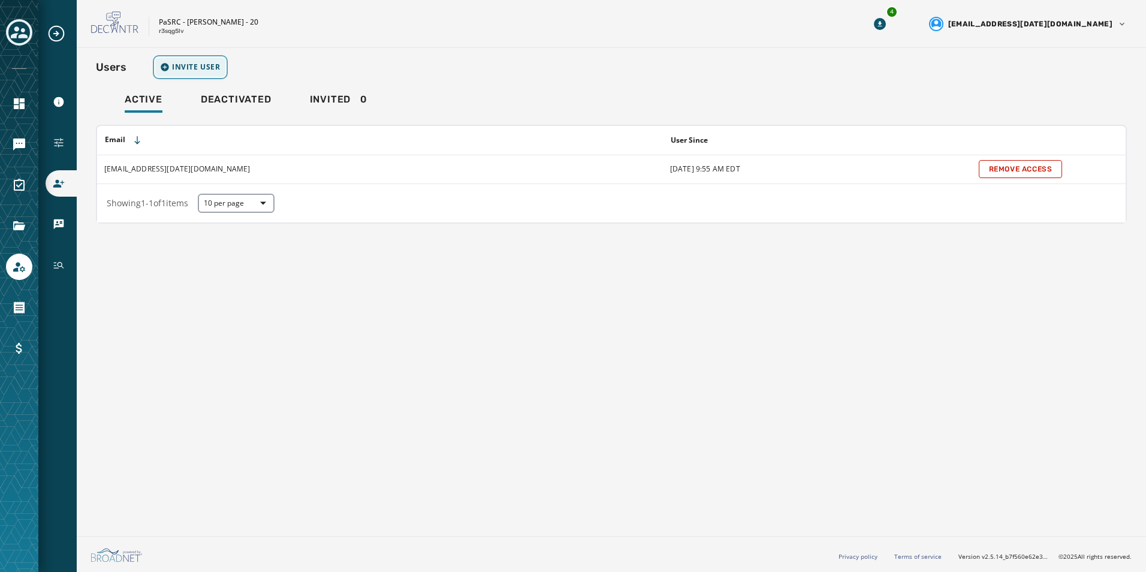
click at [189, 65] on span "Invite User" at bounding box center [196, 67] width 49 height 10
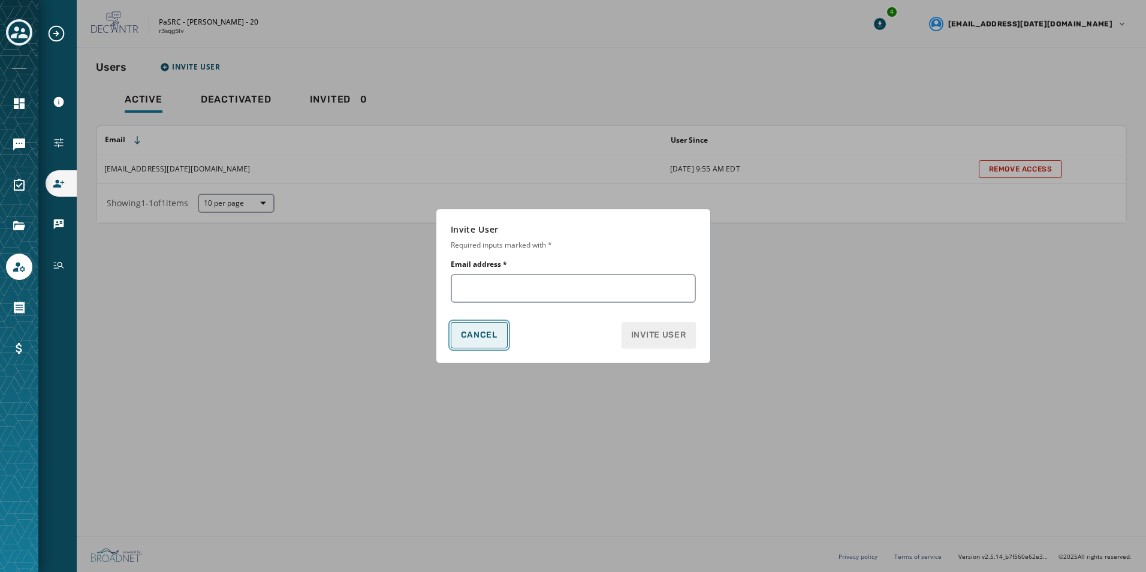
click at [461, 336] on span "Cancel" at bounding box center [479, 335] width 37 height 10
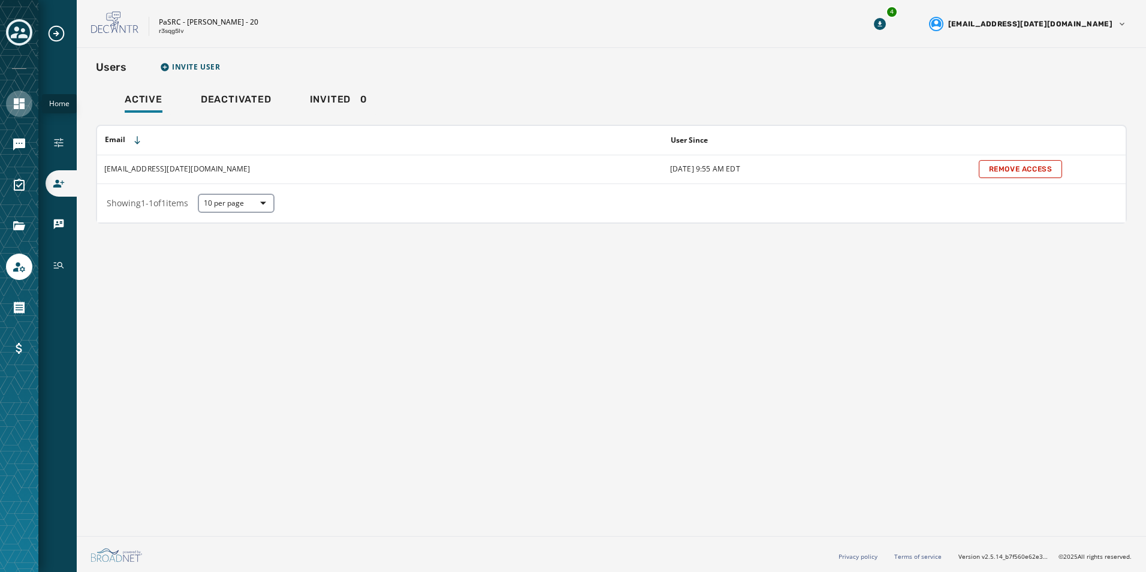
click at [15, 98] on icon "Navigate to Home" at bounding box center [19, 103] width 14 height 14
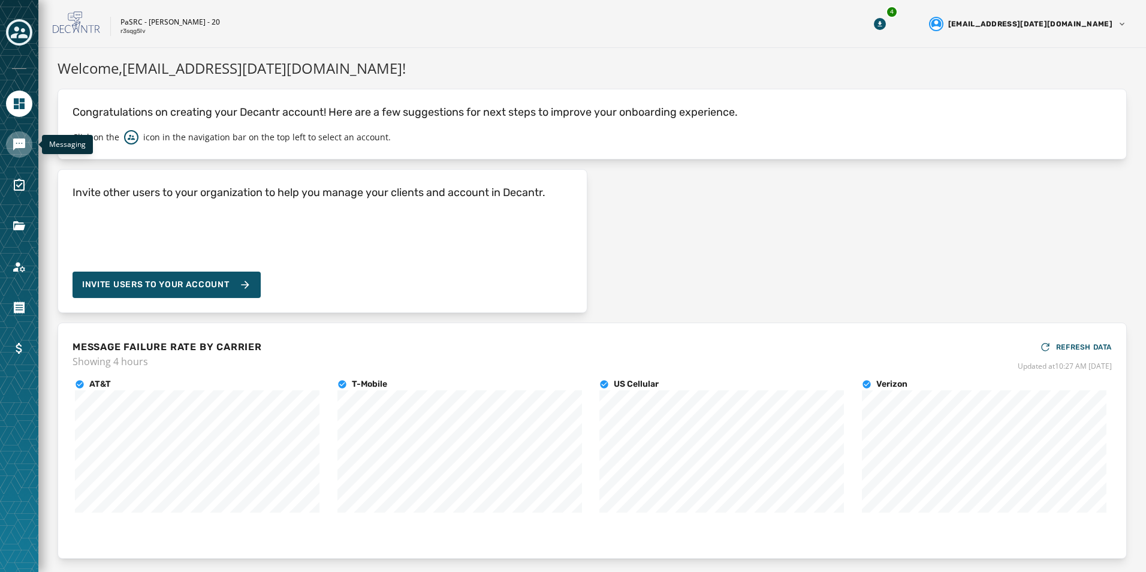
click at [17, 141] on icon "Navigate to Messaging" at bounding box center [19, 144] width 12 height 12
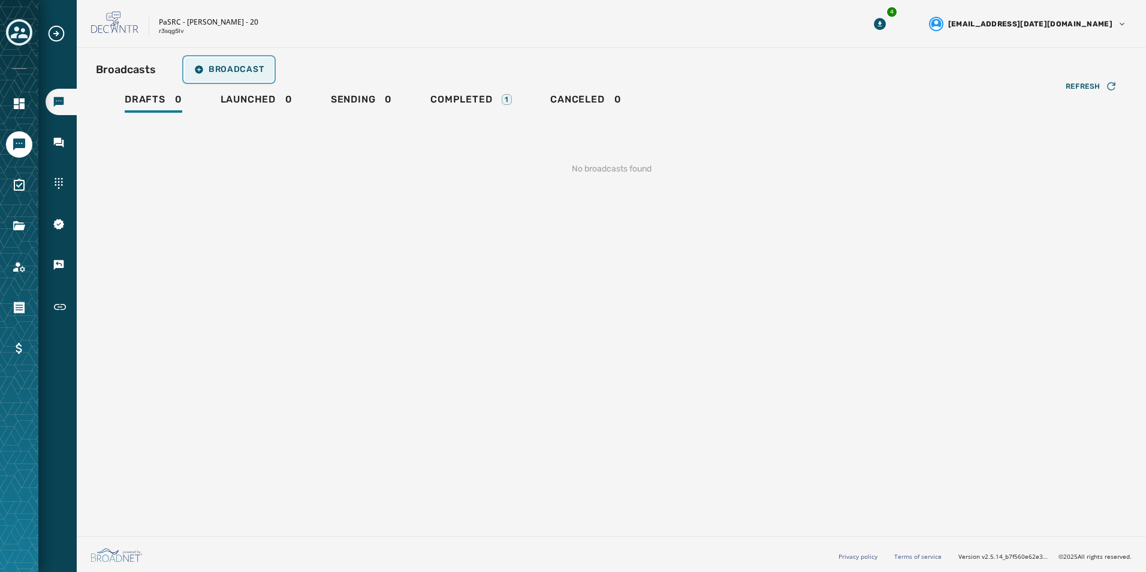
click at [225, 71] on span "Broadcast" at bounding box center [229, 70] width 70 height 10
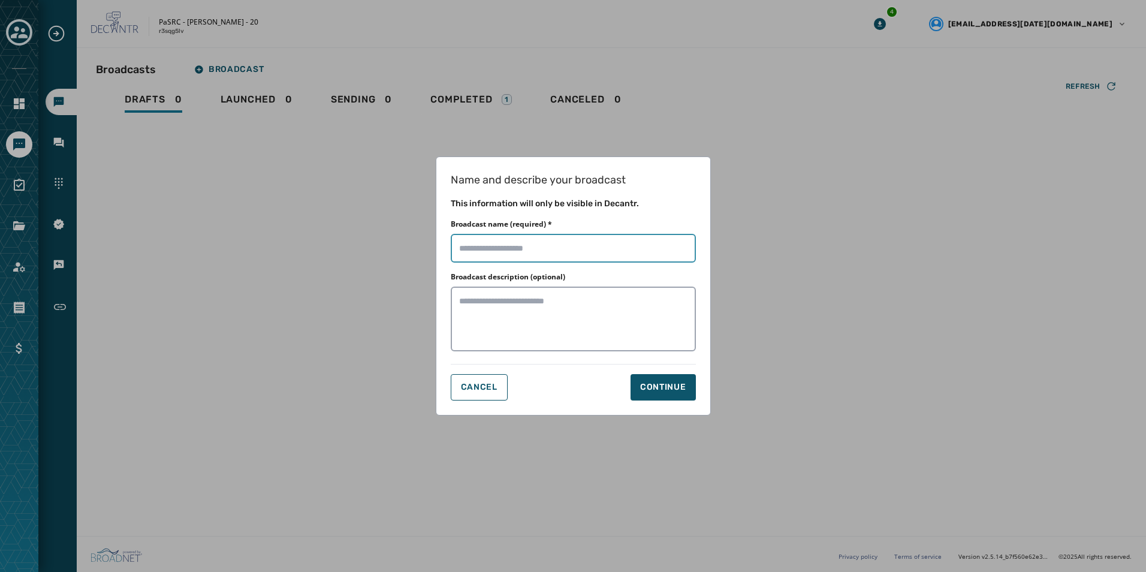
click at [491, 242] on input "Broadcast name (required) *" at bounding box center [573, 248] width 245 height 29
click at [583, 240] on input "Broadcast name (required) *" at bounding box center [573, 248] width 245 height 29
click at [693, 286] on div "Broadcast description (optional)" at bounding box center [573, 313] width 245 height 82
click at [668, 386] on div "Continue" at bounding box center [663, 387] width 46 height 12
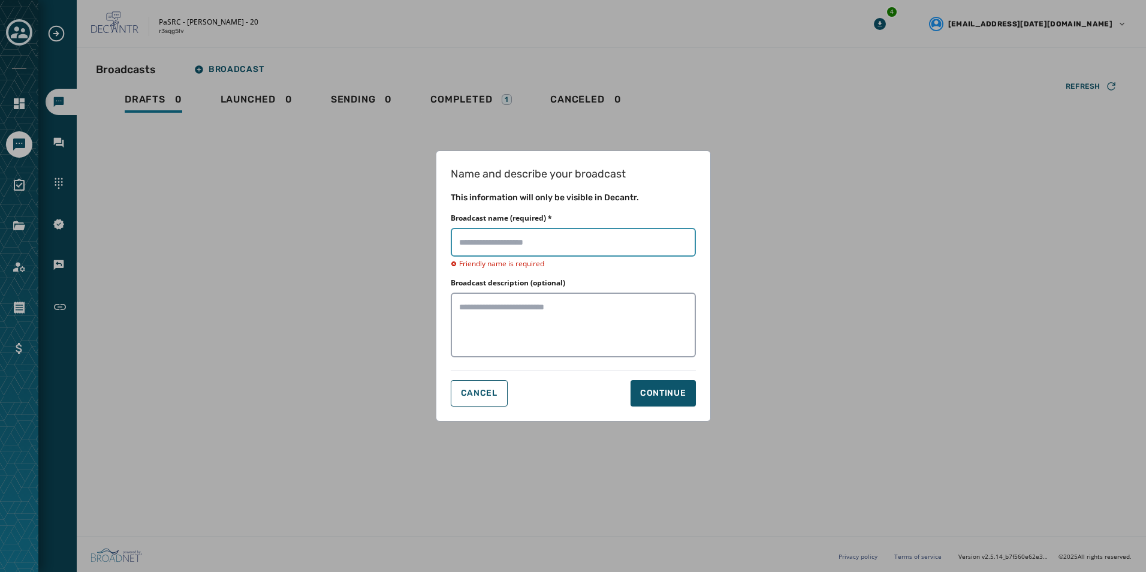
click at [529, 239] on input "Broadcast name (required) *" at bounding box center [573, 242] width 245 height 29
type input "*"
click at [470, 397] on span "Cancel" at bounding box center [479, 393] width 37 height 10
